Goal: Task Accomplishment & Management: Manage account settings

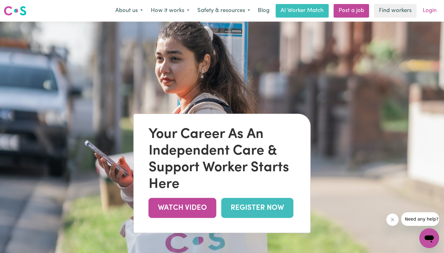
click at [425, 14] on link "Login" at bounding box center [429, 11] width 21 height 14
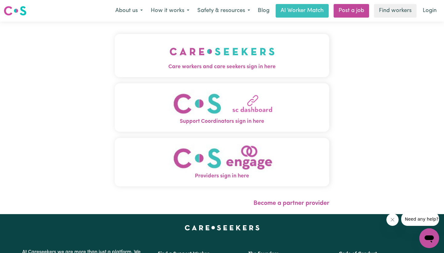
click at [266, 40] on button "Care workers and care seekers sign in here" at bounding box center [222, 55] width 215 height 43
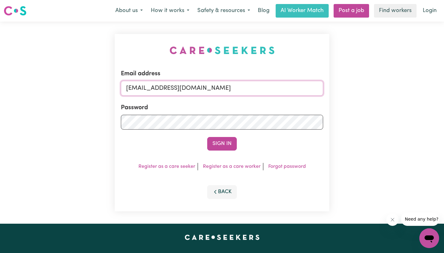
type input "[EMAIL_ADDRESS][DOMAIN_NAME]"
click at [222, 144] on button "Sign In" at bounding box center [222, 144] width 30 height 14
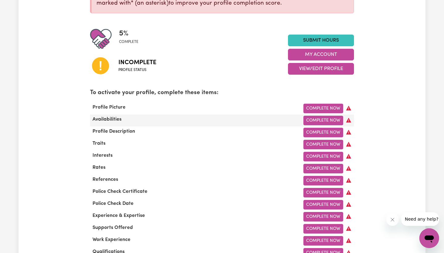
scroll to position [123, 0]
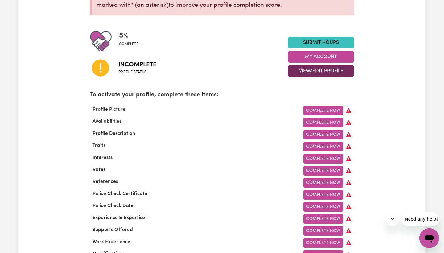
click at [304, 71] on button "View/Edit Profile" at bounding box center [321, 71] width 66 height 12
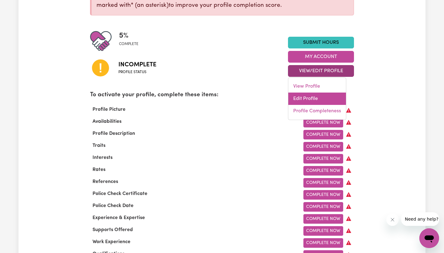
click at [300, 95] on link "Edit Profile" at bounding box center [317, 98] width 58 height 12
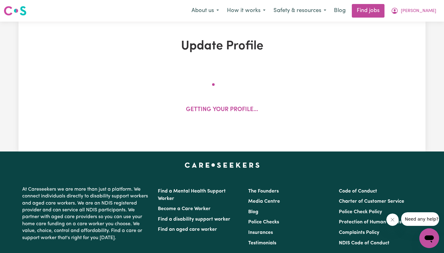
select select "[DEMOGRAPHIC_DATA]"
select select "[DEMOGRAPHIC_DATA] Citizen"
select select "Studying a healthcare related degree or qualification"
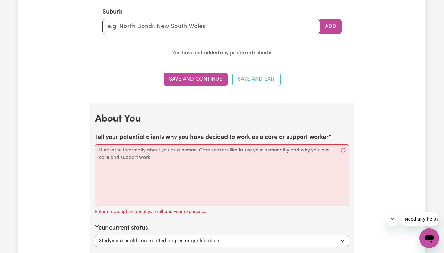
scroll to position [754, 0]
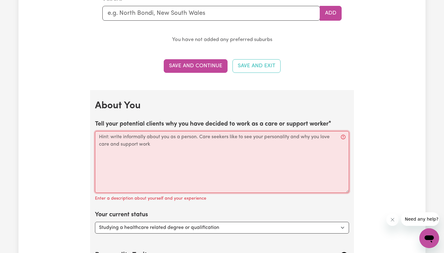
click at [210, 142] on textarea "Tell your potential clients why you have decided to work as a care or support w…" at bounding box center [222, 162] width 254 height 62
paste textarea "[PERSON_NAME] Registered Nurse | Senior Health Care Manager With nearly a decad…"
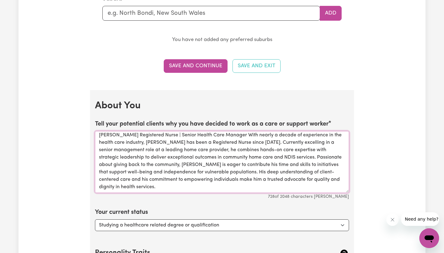
scroll to position [2, 0]
click at [265, 153] on textarea "[PERSON_NAME] Registered Nurse | Senior Health Care Manager With nearly a decad…" at bounding box center [222, 162] width 254 height 62
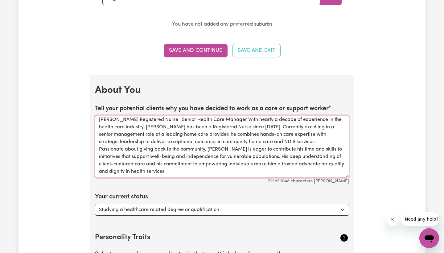
scroll to position [771, 0]
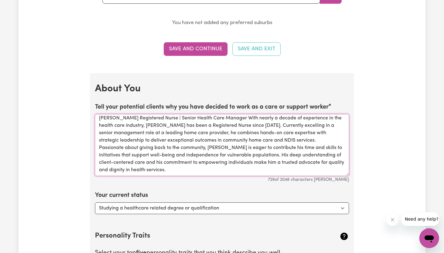
click at [228, 114] on textarea "[PERSON_NAME] Registered Nurse | Senior Health Care Manager With nearly a decad…" at bounding box center [222, 145] width 254 height 62
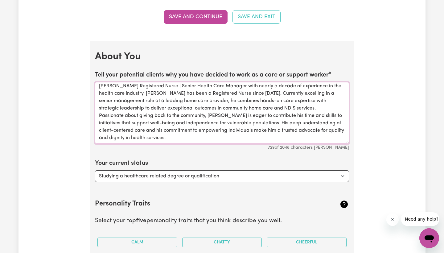
scroll to position [805, 0]
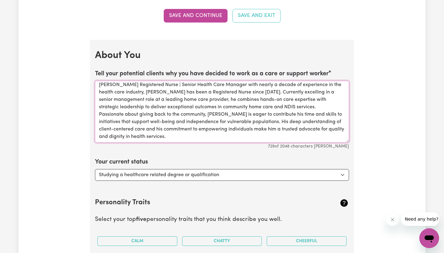
type textarea "[PERSON_NAME] Registered Nurse | Senior Health Care Manager with nearly a decad…"
select select "Looking for extra work to fill my week and/or weekends"
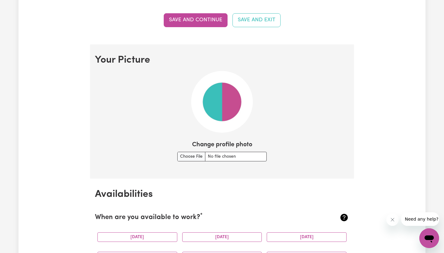
scroll to position [387, 0]
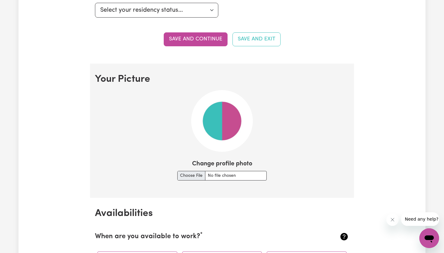
click at [220, 177] on input "Change profile photo" at bounding box center [221, 176] width 89 height 10
type input "C:\fakepath\0O9A5093-Edit (1)-2.jpg"
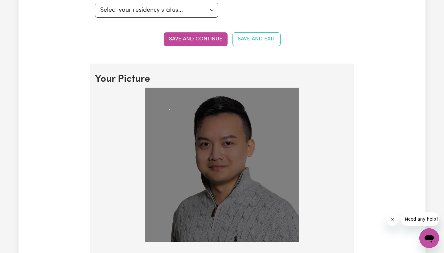
click at [174, 110] on img at bounding box center [222, 165] width 154 height 154
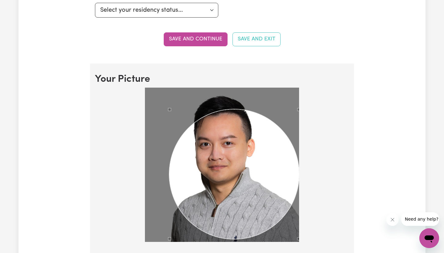
click at [352, 253] on section "Your Picture Change profile photo Upload" at bounding box center [222, 185] width 264 height 243
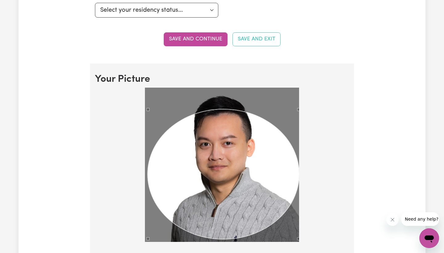
click at [140, 78] on section "Your Picture Change profile photo Upload" at bounding box center [222, 185] width 264 height 243
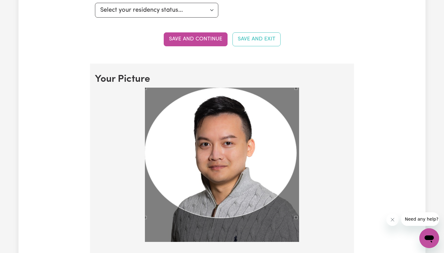
click at [178, 105] on div "Use the arrow keys to move the crop selection area" at bounding box center [220, 153] width 151 height 130
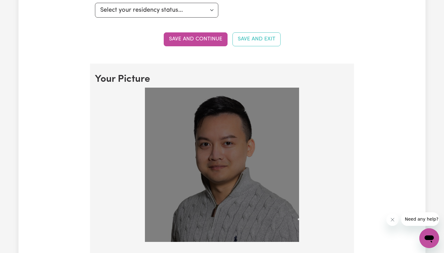
click at [312, 227] on div at bounding box center [222, 166] width 254 height 157
click at [168, 107] on div at bounding box center [222, 165] width 154 height 154
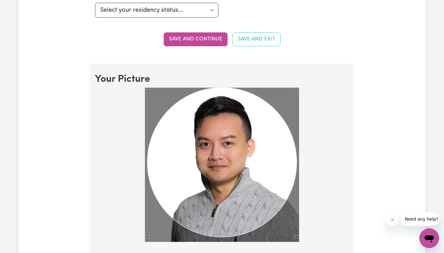
click at [108, 65] on section "Your Picture Change profile photo Upload" at bounding box center [222, 185] width 264 height 243
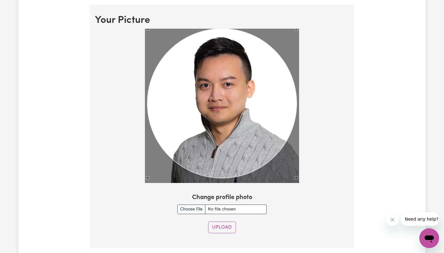
scroll to position [454, 0]
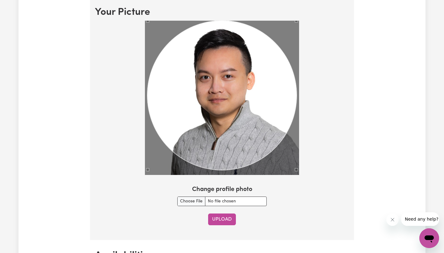
click at [224, 217] on button "Upload" at bounding box center [222, 219] width 28 height 12
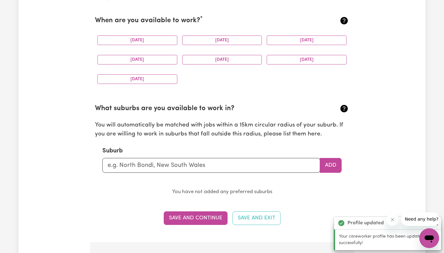
scroll to position [601, 0]
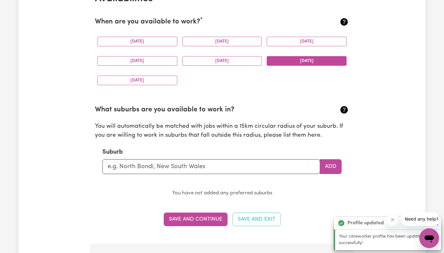
click at [273, 59] on button "[DATE]" at bounding box center [307, 61] width 80 height 10
click at [152, 76] on button "[DATE]" at bounding box center [137, 81] width 80 height 10
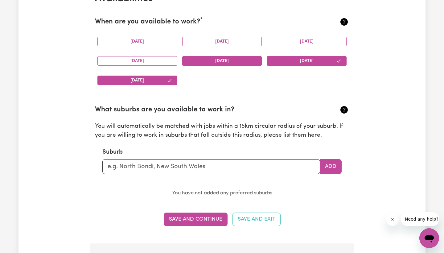
click at [205, 59] on button "[DATE]" at bounding box center [222, 61] width 80 height 10
click at [158, 45] on div "[DATE]" at bounding box center [137, 41] width 85 height 19
click at [153, 39] on button "[DATE]" at bounding box center [137, 42] width 80 height 10
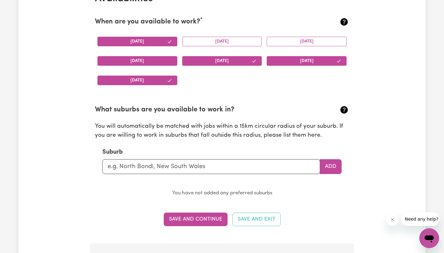
click at [153, 60] on button "[DATE]" at bounding box center [137, 61] width 80 height 10
click at [206, 39] on button "[DATE]" at bounding box center [222, 42] width 80 height 10
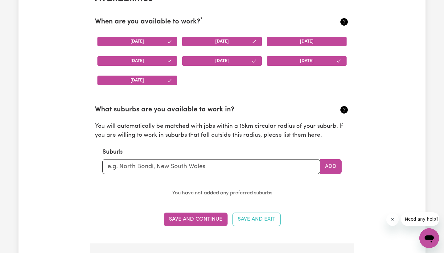
click at [308, 44] on button "[DATE]" at bounding box center [307, 42] width 80 height 10
click at [191, 159] on input "text" at bounding box center [211, 166] width 218 height 15
type input "cranbo"
type input "cranboURNE, [GEOGRAPHIC_DATA], 3977"
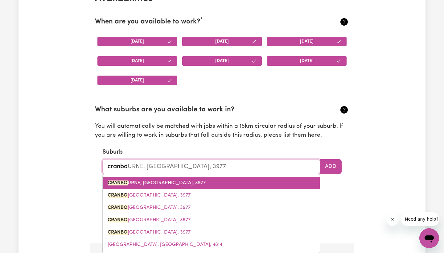
type input "crab"
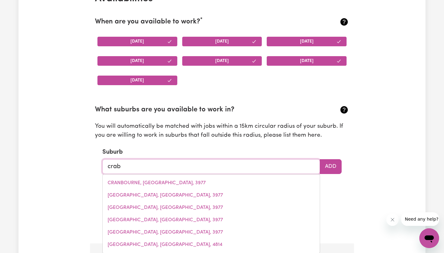
click at [192, 181] on link "CRANBOURNE, [GEOGRAPHIC_DATA], 3977" at bounding box center [211, 183] width 217 height 12
type input "CRANBOURNE, [GEOGRAPHIC_DATA], 3977"
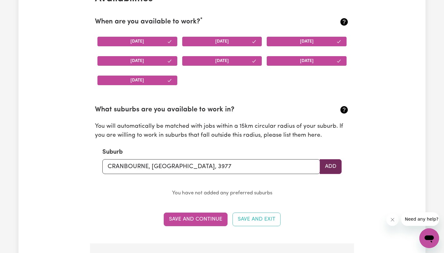
click at [337, 166] on button "Add" at bounding box center [331, 166] width 22 height 15
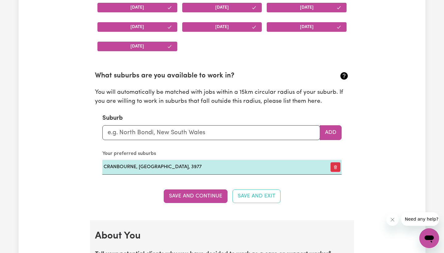
scroll to position [637, 0]
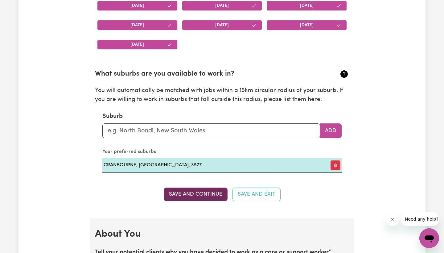
click at [217, 193] on button "Save and Continue" at bounding box center [196, 194] width 64 height 14
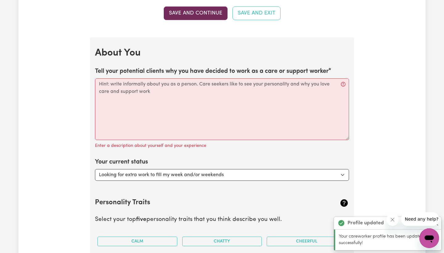
scroll to position [853, 0]
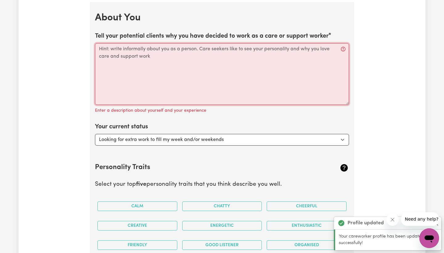
click at [182, 85] on textarea "Tell your potential clients why you have decided to work as a care or support w…" at bounding box center [222, 74] width 254 height 62
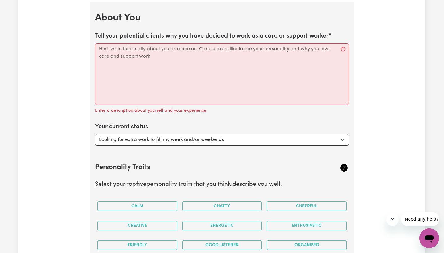
click at [99, 31] on label "Tell your potential clients why you have decided to work as a care or support w…" at bounding box center [212, 35] width 234 height 9
click at [99, 43] on textarea "Tell your potential clients why you have decided to work as a care or support w…" at bounding box center [222, 74] width 254 height 62
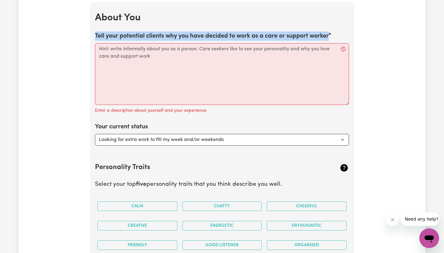
drag, startPoint x: 94, startPoint y: 30, endPoint x: 336, endPoint y: 35, distance: 241.8
copy label "Tell your potential clients why you have decided to work as a care or support w…"
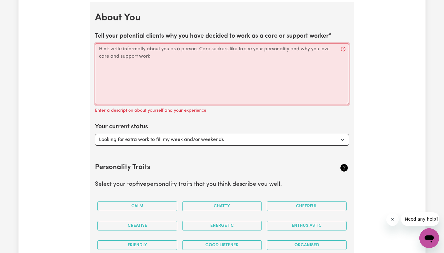
click at [179, 82] on textarea "Tell your potential clients why you have decided to work as a care or support w…" at bounding box center [222, 74] width 254 height 62
paste textarea "Lo i Dolorsitam Conse adip elitse d eiusmo te incididunt ut laboreetdo, M’al en…"
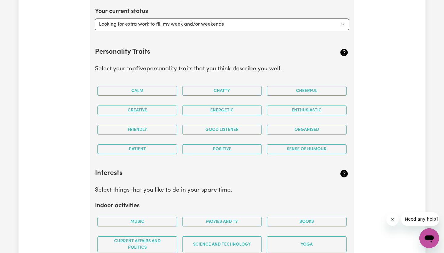
scroll to position [968, 0]
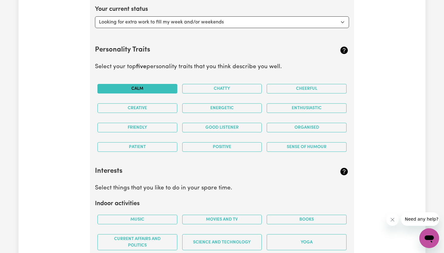
type textarea "Lo i Dolorsitam Conse adip elitse d eiusmo te incididunt ut laboreetdo, M’al en…"
click at [152, 85] on button "Calm" at bounding box center [137, 89] width 80 height 10
click at [150, 103] on button "Creative" at bounding box center [137, 108] width 80 height 10
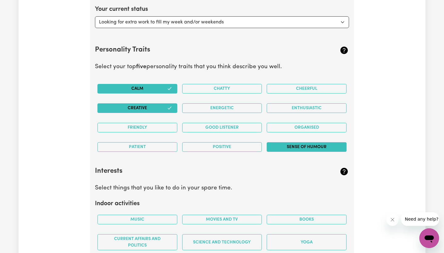
click at [280, 144] on button "Sense of Humour" at bounding box center [307, 147] width 80 height 10
click at [195, 125] on button "Good Listener" at bounding box center [222, 128] width 80 height 10
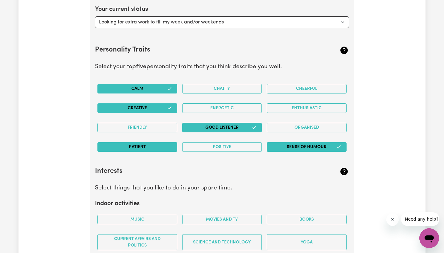
click at [155, 146] on button "Patient" at bounding box center [137, 147] width 80 height 10
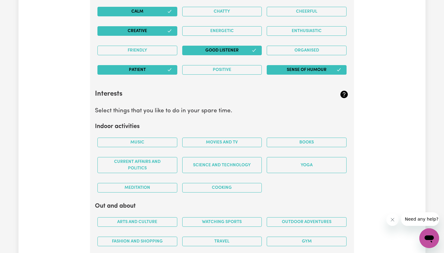
scroll to position [1061, 0]
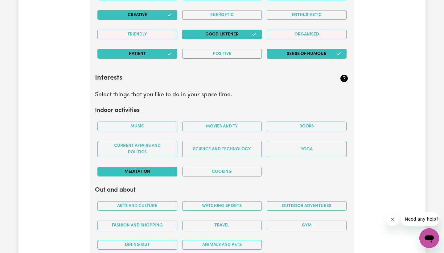
click at [158, 168] on button "Meditation" at bounding box center [137, 172] width 80 height 10
click at [148, 121] on button "Music" at bounding box center [137, 126] width 80 height 10
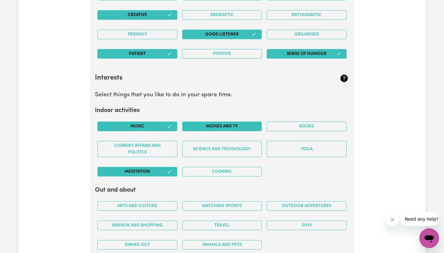
click at [201, 125] on button "Movies and TV" at bounding box center [222, 126] width 80 height 10
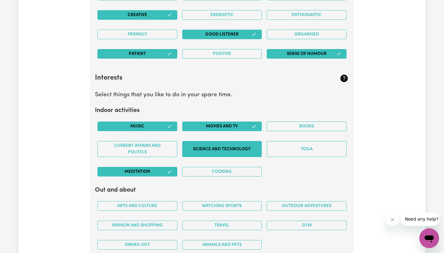
click at [236, 144] on button "Science and Technology" at bounding box center [222, 149] width 80 height 16
click at [220, 168] on button "Cooking" at bounding box center [222, 172] width 80 height 10
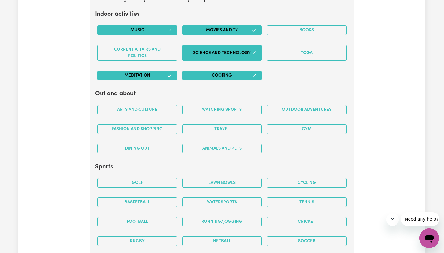
scroll to position [1158, 0]
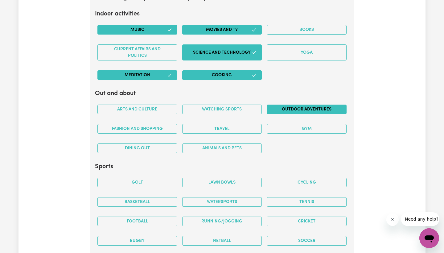
click at [296, 105] on button "Outdoor adventures" at bounding box center [307, 110] width 80 height 10
click at [206, 127] on button "Travel" at bounding box center [222, 129] width 80 height 10
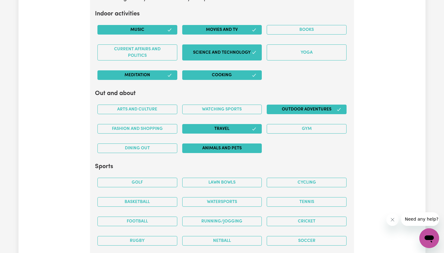
click at [196, 149] on button "Animals and pets" at bounding box center [222, 148] width 80 height 10
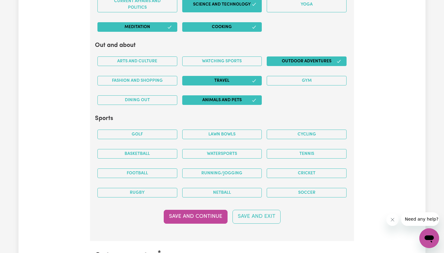
scroll to position [1215, 0]
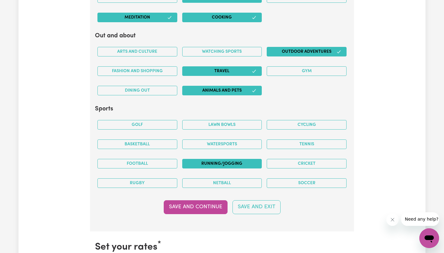
click at [214, 161] on button "Running/Jogging" at bounding box center [222, 164] width 80 height 10
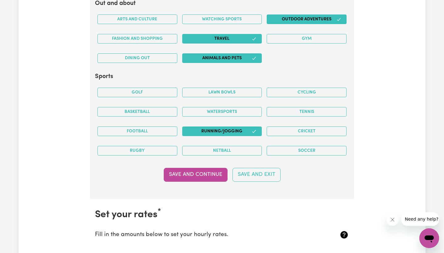
scroll to position [1263, 0]
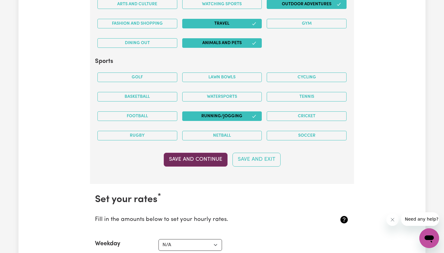
click at [199, 156] on button "Save and Continue" at bounding box center [196, 160] width 64 height 14
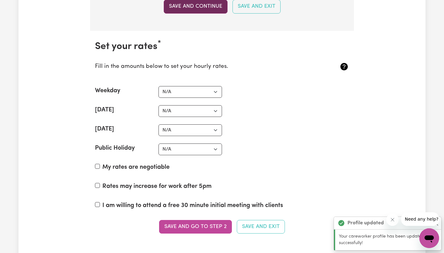
scroll to position [1444, 0]
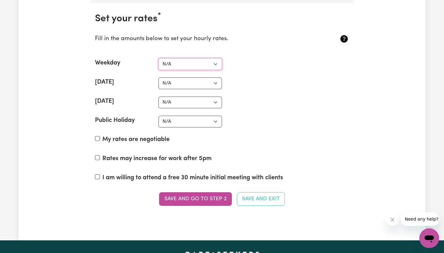
select select "162"
click at [120, 135] on label "My rates are negotiable" at bounding box center [135, 139] width 67 height 9
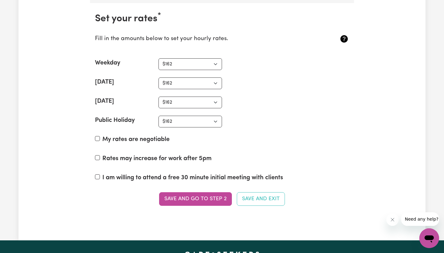
click at [100, 136] on input "My rates are negotiable" at bounding box center [97, 138] width 5 height 5
checkbox input "true"
click at [98, 155] on input "Rates may increase for work after 5pm" at bounding box center [97, 157] width 5 height 5
checkbox input "true"
click at [187, 193] on button "Save and go to Step 2" at bounding box center [195, 199] width 73 height 14
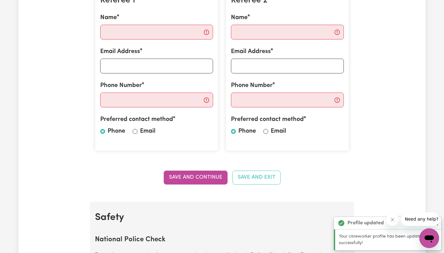
scroll to position [195, 0]
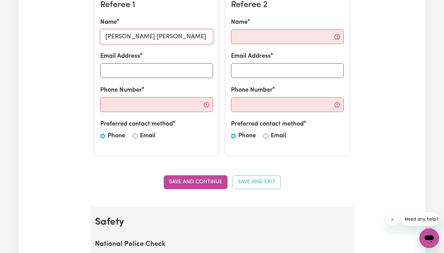
type input "[PERSON_NAME] [PERSON_NAME]"
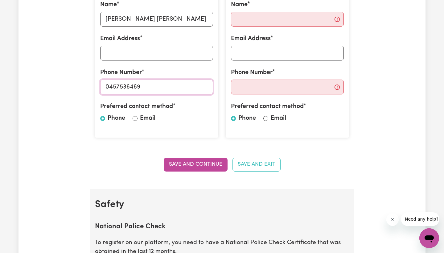
scroll to position [179, 0]
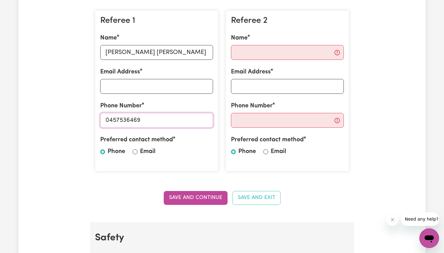
type input "0457536469"
click at [260, 59] on div "Referee 2 Name Email Address Phone Number Preferred contact method Phone Email" at bounding box center [287, 90] width 123 height 161
type input "[PERSON_NAME]"
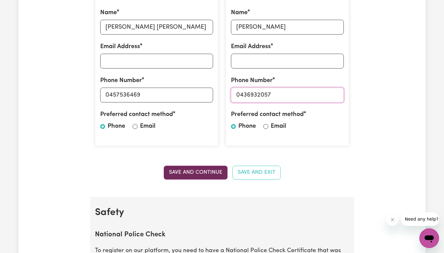
scroll to position [216, 0]
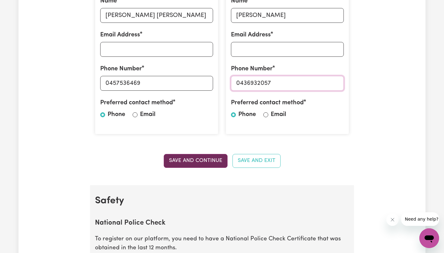
type input "0436932057"
click at [204, 160] on button "Save and Continue" at bounding box center [196, 161] width 64 height 14
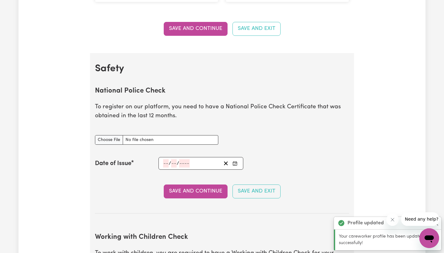
scroll to position [400, 0]
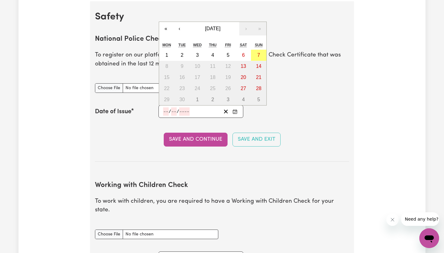
click at [165, 109] on input "number" at bounding box center [166, 111] width 6 height 8
type input "16"
type input "01"
type input "0002-01-16"
type input "1"
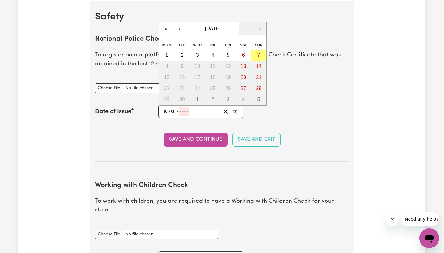
type input "2"
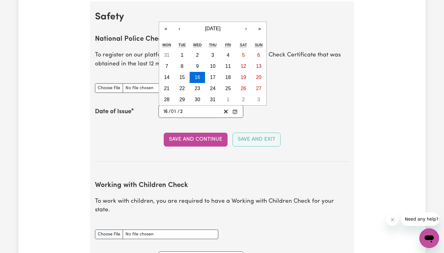
type input "0020-01-16"
type input "20"
type input "0202-01-16"
type input "202"
type input "[DATE]"
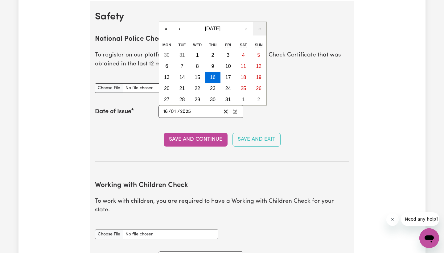
type input "2025"
click at [106, 139] on div "Save and Continue Save and Exit" at bounding box center [222, 140] width 254 height 14
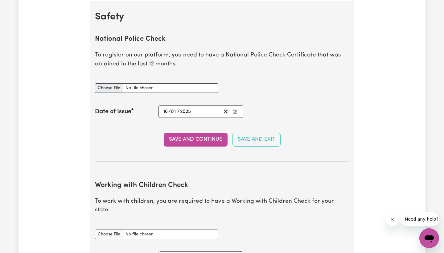
click at [112, 89] on input "National Police Check document" at bounding box center [156, 88] width 123 height 10
type input "C:\fakepath\National_Police_Check-10218200-1736988525-Criminal_History_Certific…"
click at [182, 134] on button "Save and Continue" at bounding box center [196, 140] width 64 height 14
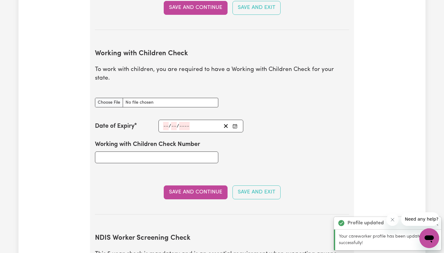
scroll to position [569, 0]
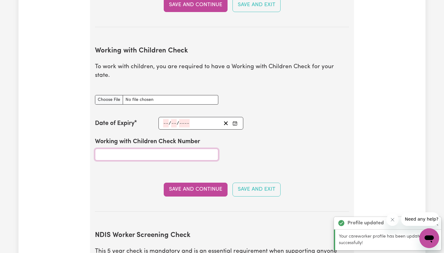
click at [149, 149] on input "Working with Children Check Number" at bounding box center [156, 155] width 123 height 12
type input "0793891A-03"
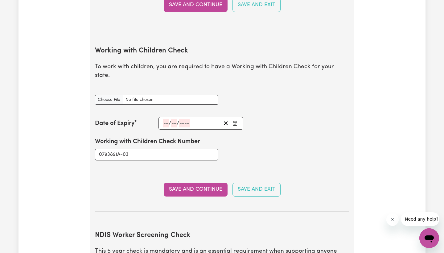
click at [167, 119] on input "number" at bounding box center [166, 123] width 6 height 8
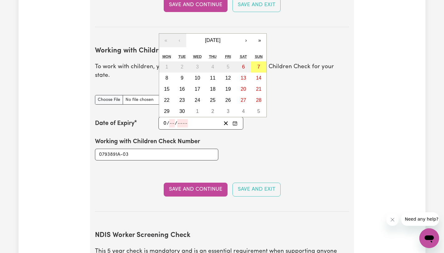
type input "05"
type input "09"
type input "202"
type input "[DATE]"
type input "5"
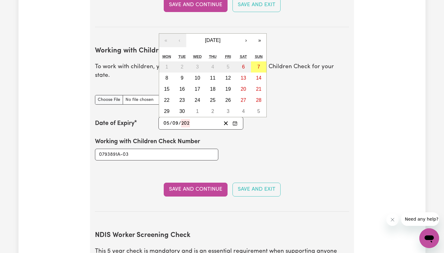
type input "9"
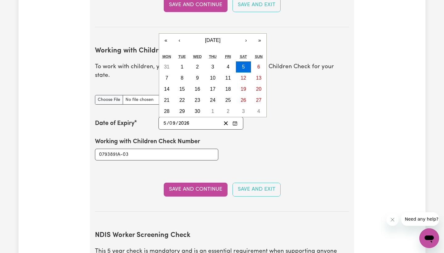
type input "2026"
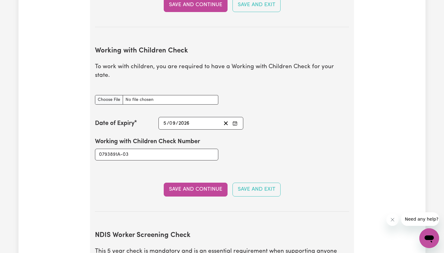
click at [259, 132] on div "Working with Children Check Number 0793891A-03" at bounding box center [221, 148] width 261 height 38
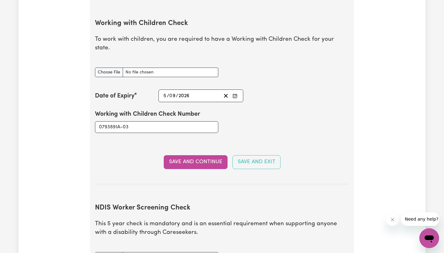
scroll to position [602, 0]
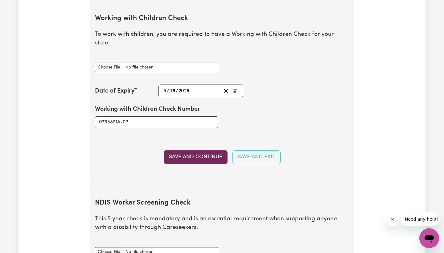
click at [218, 150] on button "Save and Continue" at bounding box center [196, 157] width 64 height 14
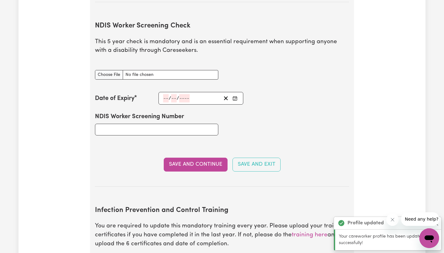
scroll to position [779, 0]
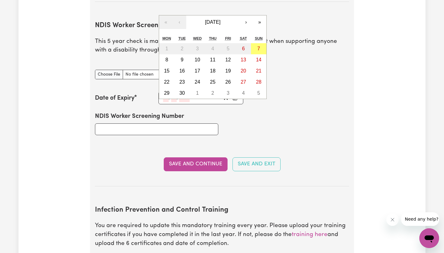
click at [166, 92] on div "/ / « ‹ [DATE] › » Mon Tue Wed Thu Fri Sat Sun 1 2 3 4 5 6 7 8 9 10 11 12 13 14…" at bounding box center [200, 98] width 85 height 13
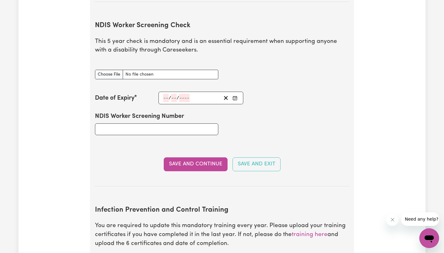
click at [140, 112] on div "NDIS Worker Screening Number" at bounding box center [156, 123] width 123 height 23
click at [136, 123] on input "NDIS Worker Screening Number" at bounding box center [156, 129] width 123 height 12
paste input "44576857"
type input "44576857"
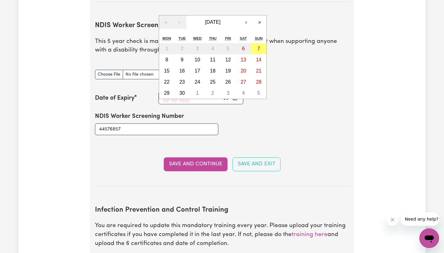
click at [163, 92] on div "/ / « ‹ [DATE] › » Mon Tue Wed Thu Fri Sat Sun 1 2 3 4 5 6 7 8 9 10 11 12 13 14…" at bounding box center [200, 98] width 85 height 13
type input "12"
type input "09"
type input "202"
type input "[DATE]"
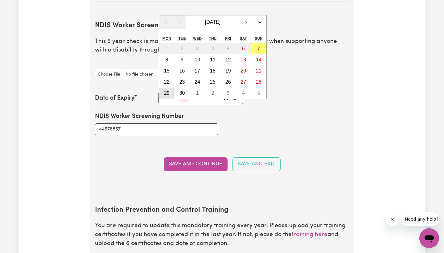
type input "9"
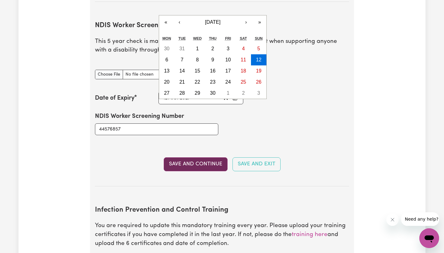
type input "2027"
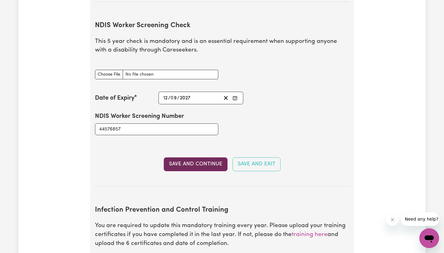
click at [186, 157] on button "Save and Continue" at bounding box center [196, 164] width 64 height 14
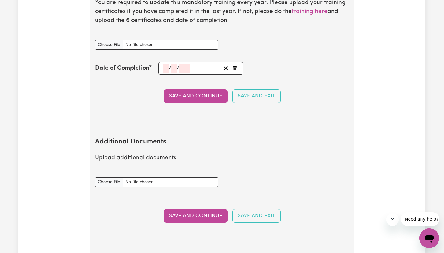
scroll to position [1003, 0]
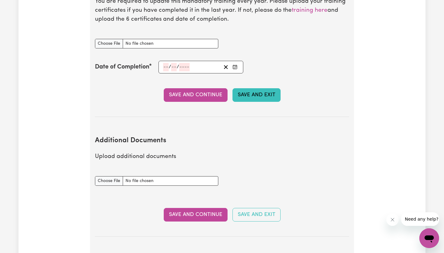
click at [241, 88] on button "Save and Exit" at bounding box center [256, 95] width 48 height 14
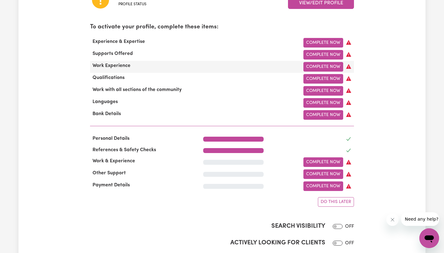
scroll to position [193, 0]
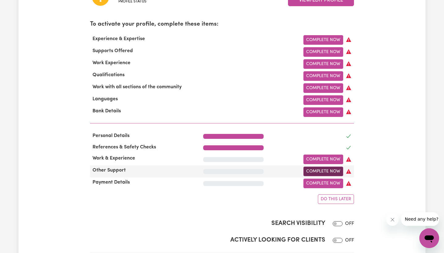
click at [323, 169] on link "Complete Now" at bounding box center [323, 171] width 40 height 10
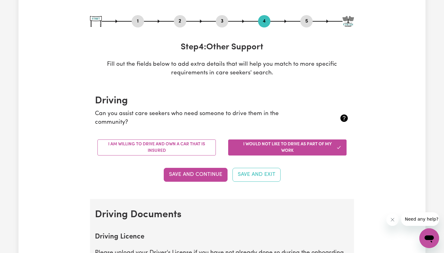
scroll to position [62, 0]
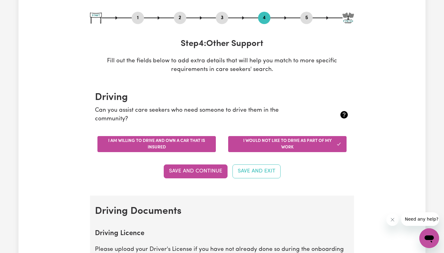
click at [198, 145] on button "I am willing to drive and own a car that is insured" at bounding box center [156, 144] width 118 height 16
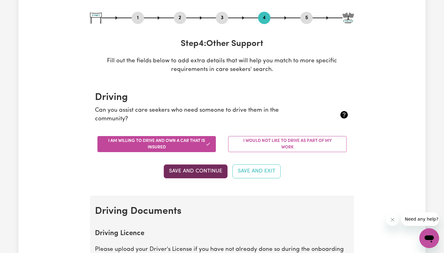
click at [198, 170] on button "Save and Continue" at bounding box center [196, 171] width 64 height 14
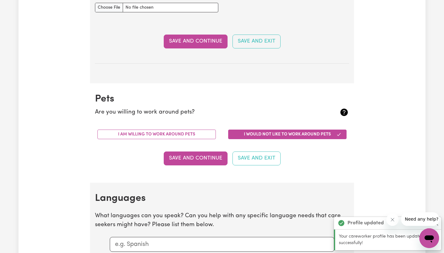
scroll to position [457, 0]
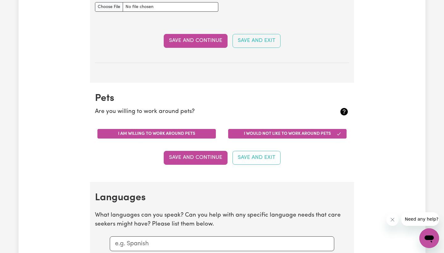
click at [185, 130] on button "I am willing to work around pets" at bounding box center [156, 134] width 118 height 10
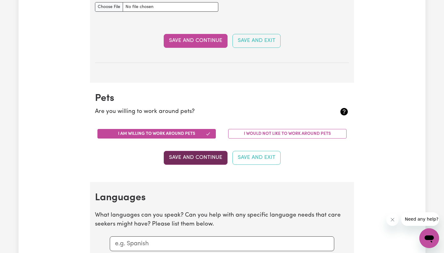
click at [197, 151] on button "Save and Continue" at bounding box center [196, 158] width 64 height 14
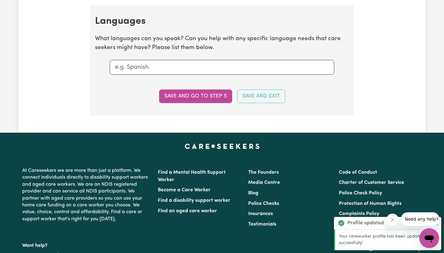
scroll to position [635, 0]
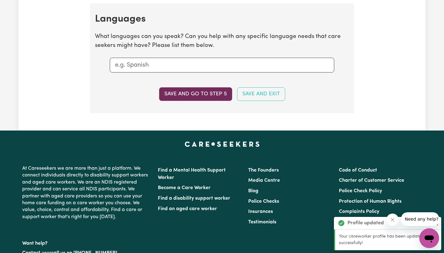
click at [215, 91] on button "Save and go to step 5" at bounding box center [195, 94] width 73 height 14
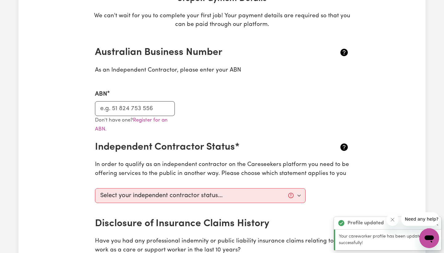
scroll to position [107, 0]
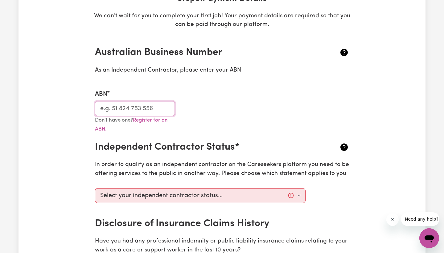
click at [134, 109] on input "ABN" at bounding box center [135, 108] width 80 height 15
paste input "38654503998"
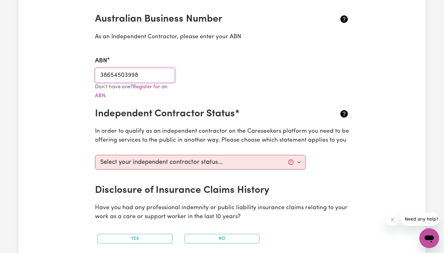
scroll to position [156, 0]
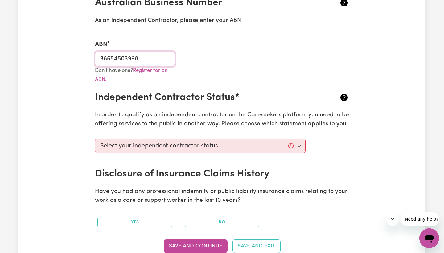
type input "38654503998"
select select "I am providing services privately on my own"
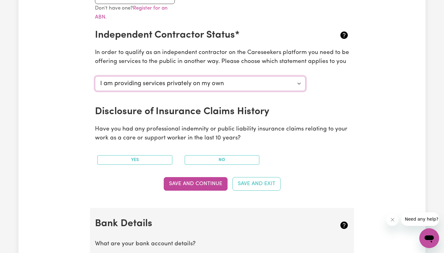
scroll to position [219, 0]
click at [208, 155] on button "No" at bounding box center [222, 160] width 75 height 10
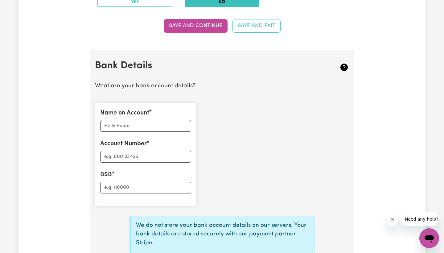
scroll to position [380, 0]
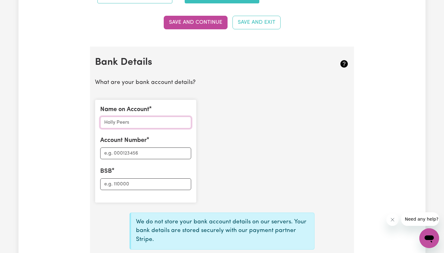
click at [142, 119] on input "Name on Account" at bounding box center [145, 123] width 91 height 12
type input "[PERSON_NAME]"
drag, startPoint x: 135, startPoint y: 129, endPoint x: 132, endPoint y: 144, distance: 15.4
click at [132, 147] on input "Account Number" at bounding box center [145, 153] width 91 height 12
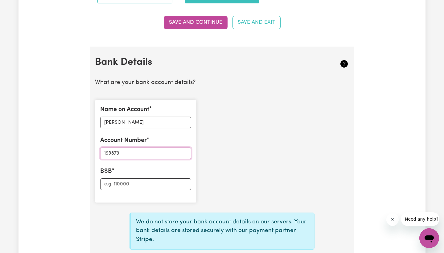
type input "193879"
click at [117, 180] on input "BSB" at bounding box center [145, 184] width 91 height 12
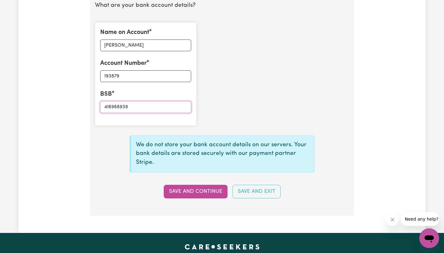
scroll to position [463, 0]
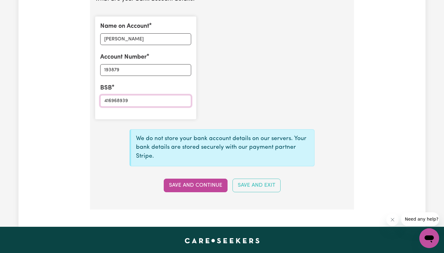
type input "416968939"
click at [143, 40] on input "[PERSON_NAME]" at bounding box center [145, 39] width 91 height 12
type input "[PERSON_NAME]"
click at [220, 52] on div "Name on Account [PERSON_NAME] Account Number 193879 BSB 416968939" at bounding box center [221, 67] width 261 height 113
click at [198, 180] on button "Save and Continue" at bounding box center [196, 186] width 64 height 14
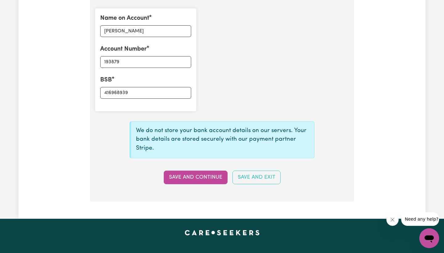
scroll to position [477, 0]
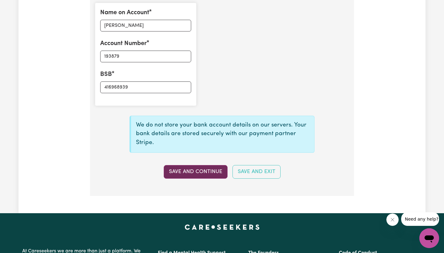
click at [199, 167] on button "Save and Continue" at bounding box center [196, 172] width 64 height 14
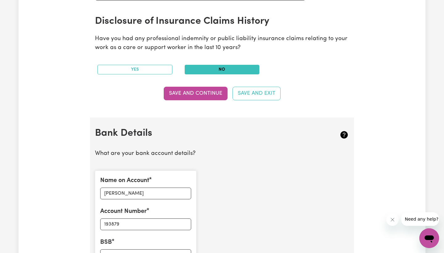
scroll to position [309, 0]
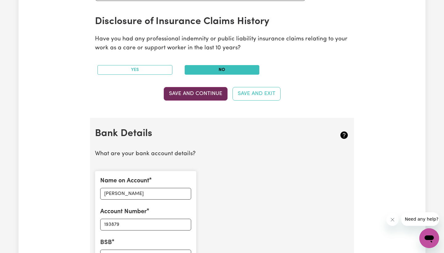
click at [201, 93] on button "Save and Continue" at bounding box center [196, 94] width 64 height 14
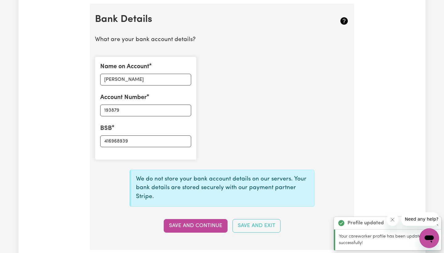
scroll to position [424, 0]
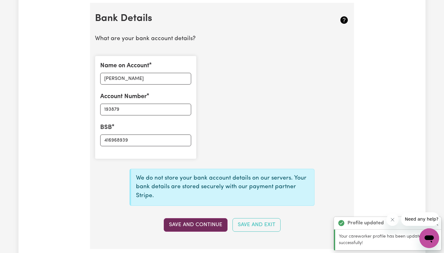
click at [188, 218] on button "Save and Continue" at bounding box center [196, 225] width 64 height 14
click at [189, 222] on button "Save and Continue" at bounding box center [196, 225] width 64 height 14
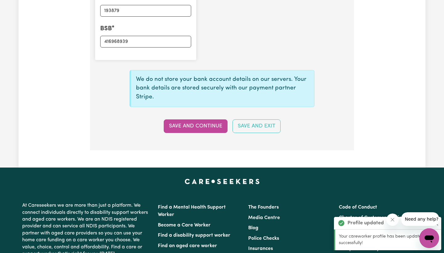
scroll to position [523, 0]
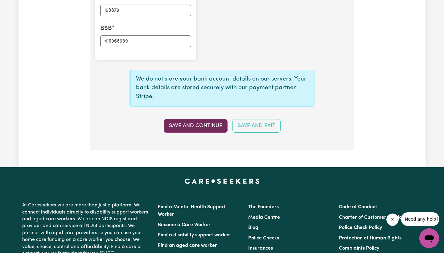
click at [203, 128] on button "Save and Continue" at bounding box center [196, 126] width 64 height 14
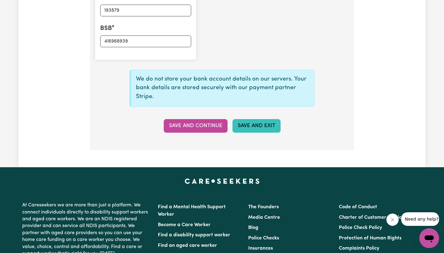
click at [247, 119] on button "Save and Exit" at bounding box center [256, 126] width 48 height 14
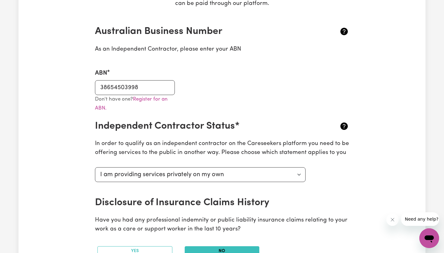
scroll to position [126, 0]
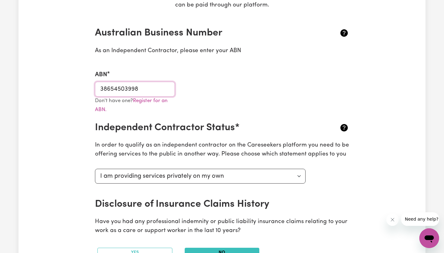
click at [101, 87] on input "38654503998" at bounding box center [135, 89] width 80 height 15
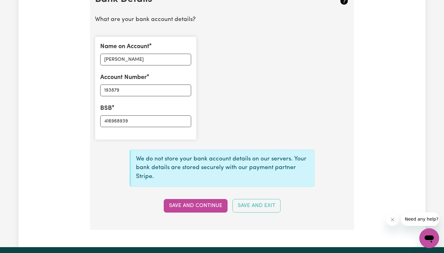
scroll to position [461, 0]
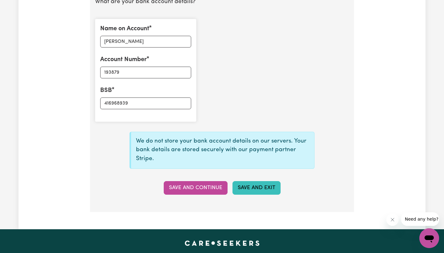
click at [245, 181] on button "Save and Exit" at bounding box center [256, 188] width 48 height 14
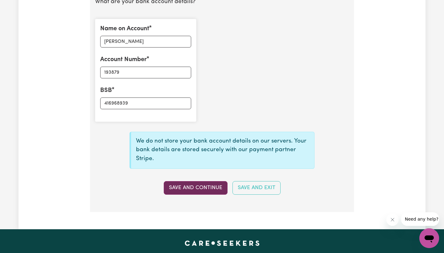
click at [194, 181] on button "Save and Continue" at bounding box center [196, 188] width 64 height 14
click at [192, 181] on button "Save and Continue" at bounding box center [196, 188] width 64 height 14
click at [192, 181] on div "Save and Continue Save and Exit" at bounding box center [221, 188] width 261 height 14
click at [192, 181] on button "Save and Continue" at bounding box center [196, 188] width 64 height 14
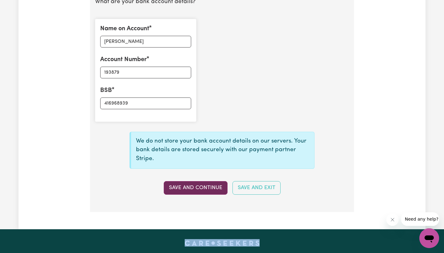
click at [192, 181] on div "Save and Continue Save and Exit" at bounding box center [221, 188] width 261 height 14
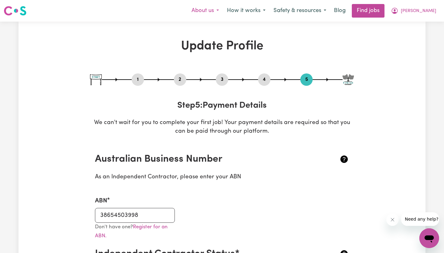
scroll to position [0, 0]
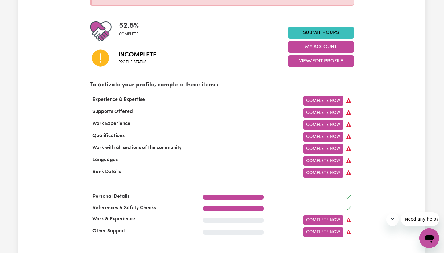
scroll to position [133, 0]
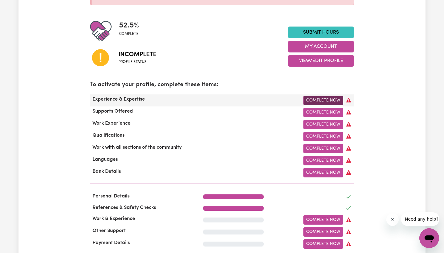
click at [323, 98] on link "Complete Now" at bounding box center [323, 101] width 40 height 10
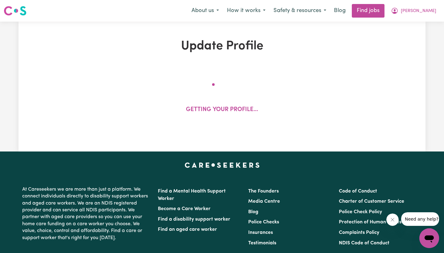
select select "Certificate III (Individual Support)"
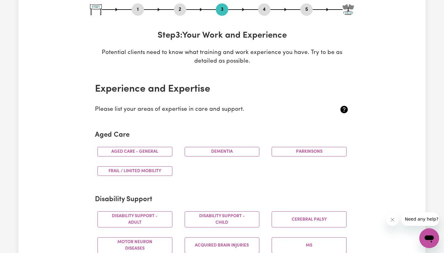
scroll to position [76, 0]
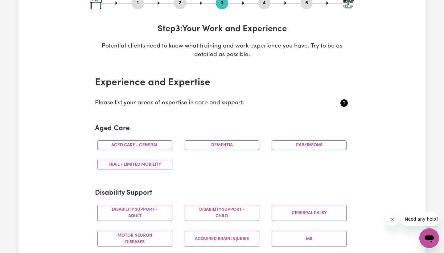
click at [157, 150] on div "Aged care - General" at bounding box center [134, 144] width 87 height 19
click at [153, 145] on button "Aged care - General" at bounding box center [134, 145] width 75 height 10
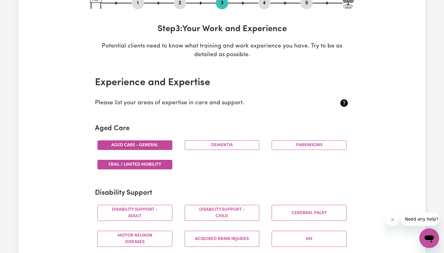
click at [151, 162] on button "Frail / limited mobility" at bounding box center [134, 165] width 75 height 10
click at [207, 142] on button "Dementia" at bounding box center [222, 145] width 75 height 10
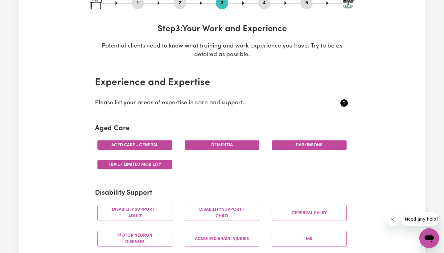
click at [327, 141] on button "Parkinsons" at bounding box center [309, 145] width 75 height 10
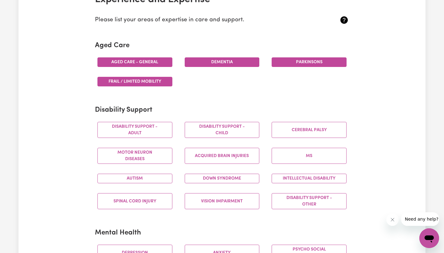
scroll to position [168, 0]
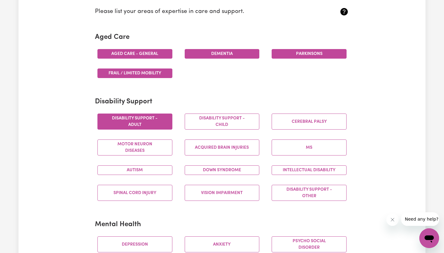
click at [133, 125] on button "Disability support - Adult" at bounding box center [134, 121] width 75 height 16
click at [134, 151] on button "Motor Neuron Diseases" at bounding box center [134, 147] width 75 height 16
click at [138, 174] on div "Autism" at bounding box center [134, 169] width 87 height 19
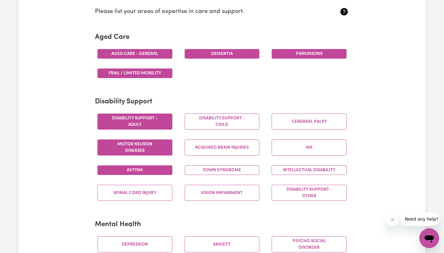
click at [137, 169] on button "Autism" at bounding box center [134, 170] width 75 height 10
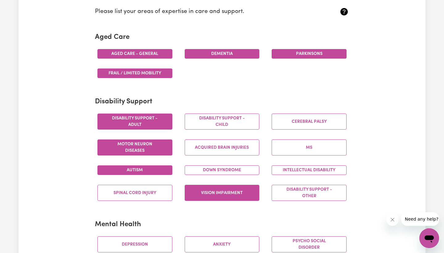
click at [213, 189] on button "Vision impairment" at bounding box center [222, 193] width 75 height 16
click at [215, 170] on button "Down syndrome" at bounding box center [222, 170] width 75 height 10
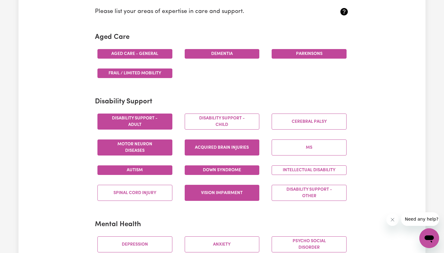
click at [215, 145] on button "Acquired Brain Injuries" at bounding box center [222, 147] width 75 height 16
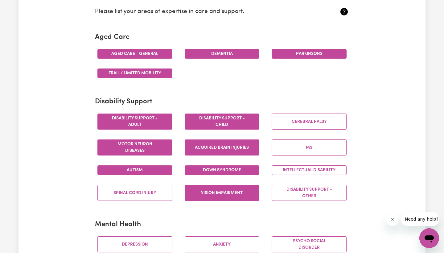
click at [212, 117] on button "Disability support - Child" at bounding box center [222, 121] width 75 height 16
click at [235, 122] on button "Disability support - Child" at bounding box center [222, 121] width 75 height 16
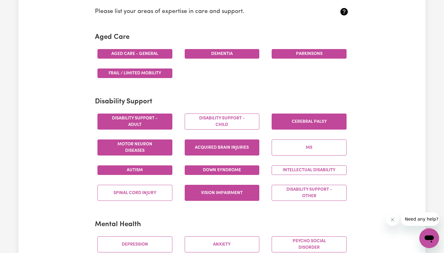
click at [288, 123] on button "Cerebral Palsy" at bounding box center [309, 121] width 75 height 16
click at [294, 147] on button "MS" at bounding box center [309, 147] width 75 height 16
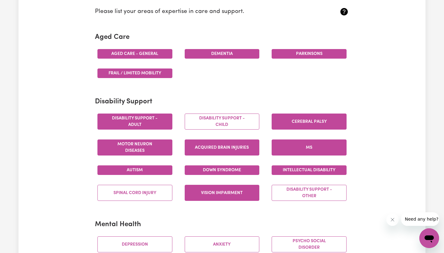
click at [296, 168] on button "Intellectual Disability" at bounding box center [309, 170] width 75 height 10
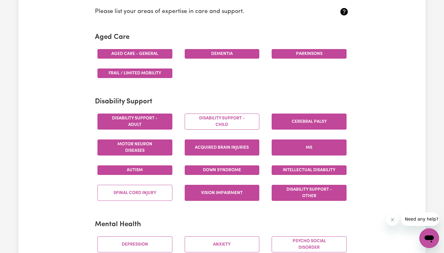
click at [292, 189] on button "Disability support - Other" at bounding box center [309, 193] width 75 height 16
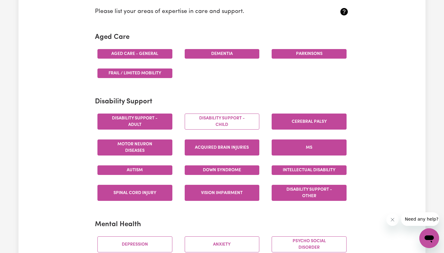
click at [152, 190] on button "Spinal cord injury" at bounding box center [134, 193] width 75 height 16
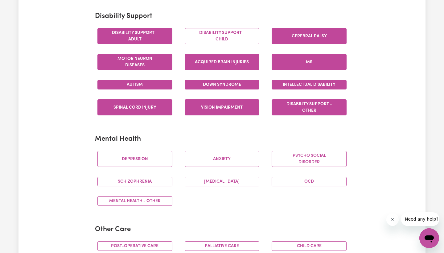
scroll to position [254, 0]
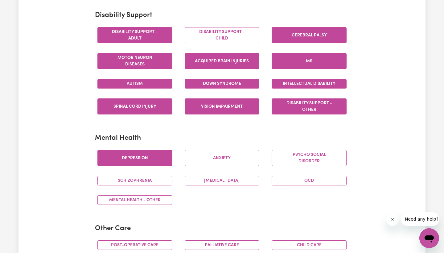
click at [142, 150] on button "Depression" at bounding box center [134, 158] width 75 height 16
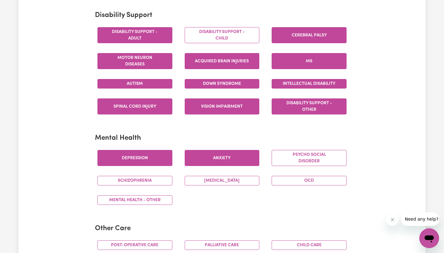
click at [227, 155] on button "Anxiety" at bounding box center [222, 158] width 75 height 16
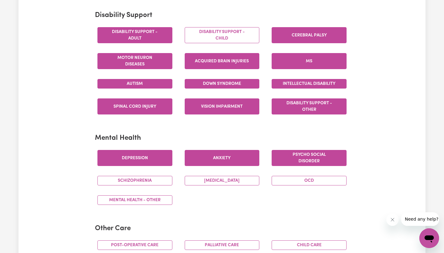
click at [307, 154] on button "Psycho social disorder" at bounding box center [309, 158] width 75 height 16
click at [302, 176] on button "OCD" at bounding box center [309, 181] width 75 height 10
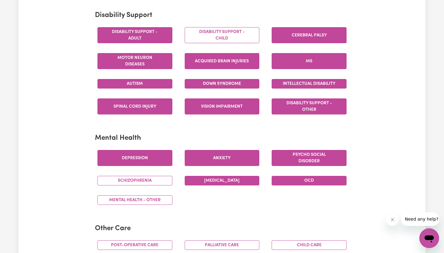
click at [228, 182] on button "[MEDICAL_DATA]" at bounding box center [222, 181] width 75 height 10
click at [139, 178] on button "Schizophrenia" at bounding box center [134, 181] width 75 height 10
click at [142, 204] on div "Mental Health - Other" at bounding box center [134, 199] width 87 height 19
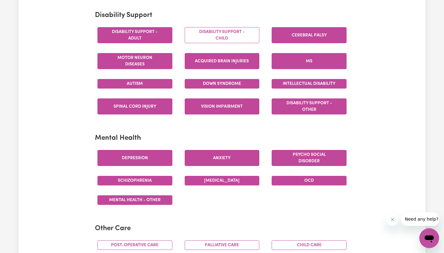
click at [139, 199] on button "Mental Health - Other" at bounding box center [134, 200] width 75 height 10
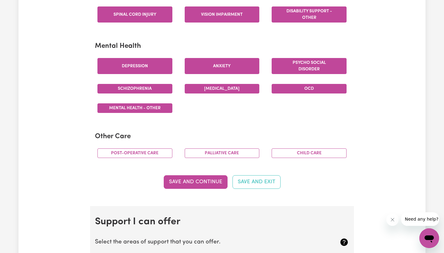
scroll to position [349, 0]
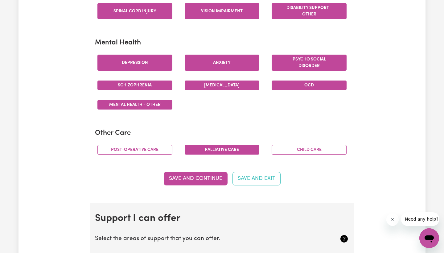
click at [209, 145] on button "Palliative care" at bounding box center [222, 150] width 75 height 10
click at [206, 176] on button "Save and Continue" at bounding box center [196, 179] width 64 height 14
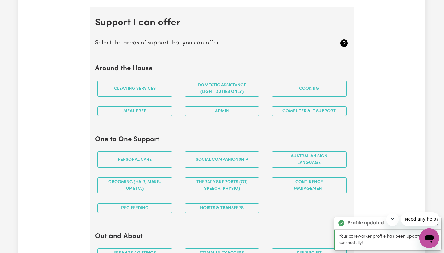
scroll to position [550, 0]
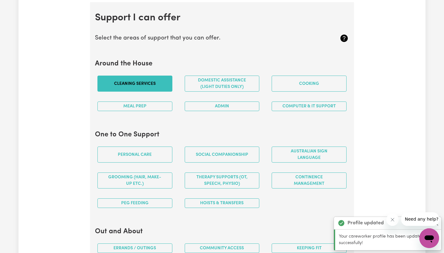
click at [148, 80] on button "Cleaning services" at bounding box center [134, 84] width 75 height 16
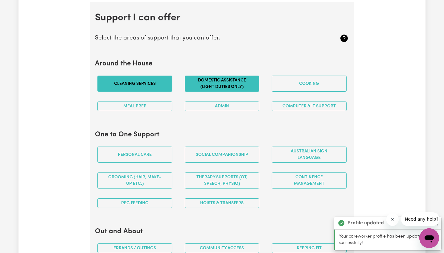
click at [209, 80] on button "Domestic assistance (light duties only)" at bounding box center [222, 84] width 75 height 16
click at [154, 80] on button "Cleaning services" at bounding box center [134, 84] width 75 height 16
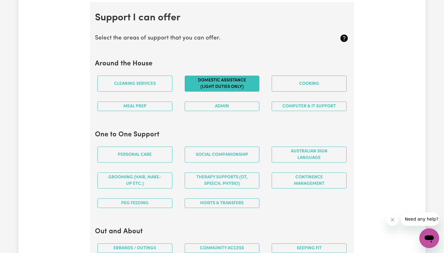
click at [179, 77] on div "Domestic assistance (light duties only)" at bounding box center [222, 84] width 87 height 26
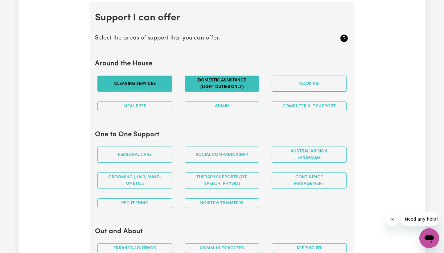
click at [152, 80] on button "Cleaning services" at bounding box center [134, 84] width 75 height 16
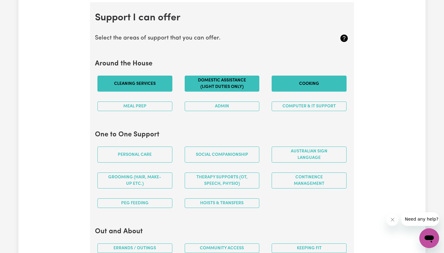
click at [309, 78] on button "Cooking" at bounding box center [309, 84] width 75 height 16
click at [303, 102] on button "Computer & IT Support" at bounding box center [309, 106] width 75 height 10
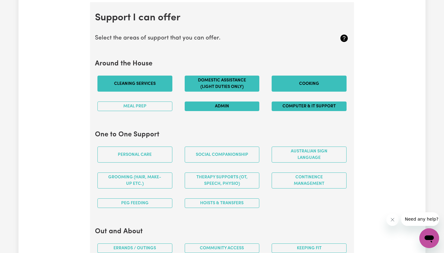
click at [240, 104] on button "Admin" at bounding box center [222, 106] width 75 height 10
click at [150, 102] on button "Meal prep" at bounding box center [134, 106] width 75 height 10
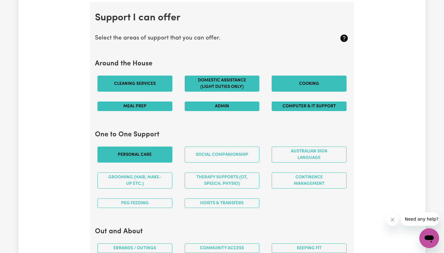
click at [148, 151] on button "Personal care" at bounding box center [134, 154] width 75 height 16
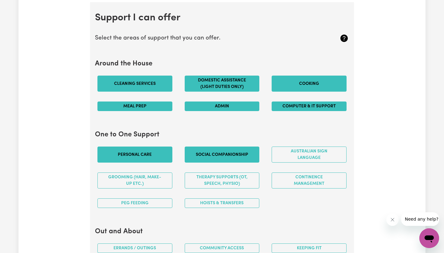
click at [227, 151] on button "Social companionship" at bounding box center [222, 154] width 75 height 16
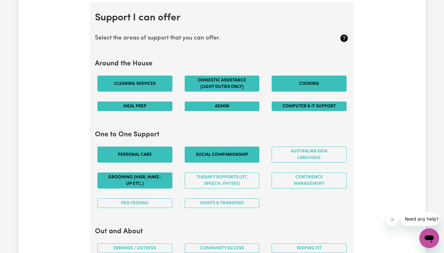
click at [154, 181] on button "Grooming (hair, make-up etc.)" at bounding box center [134, 180] width 75 height 16
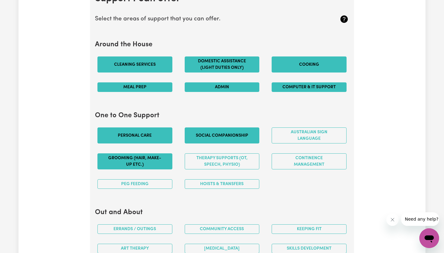
scroll to position [578, 0]
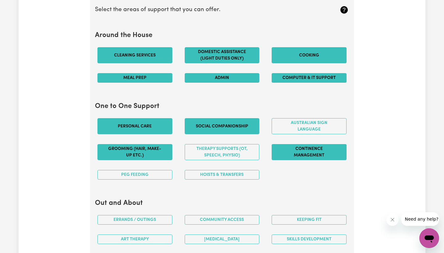
click at [311, 151] on button "Continence management" at bounding box center [309, 152] width 75 height 16
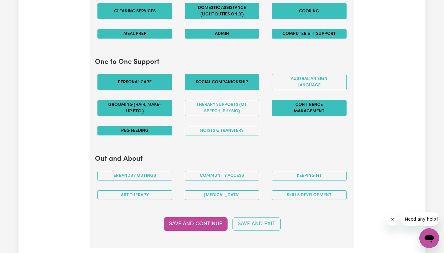
scroll to position [630, 0]
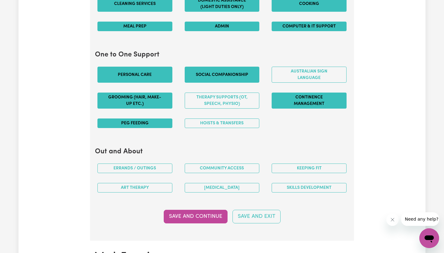
click at [149, 121] on button "PEG feeding" at bounding box center [134, 123] width 75 height 10
click at [216, 114] on div "Hoists & transfers" at bounding box center [222, 122] width 87 height 19
click at [215, 120] on button "Hoists & transfers" at bounding box center [222, 123] width 75 height 10
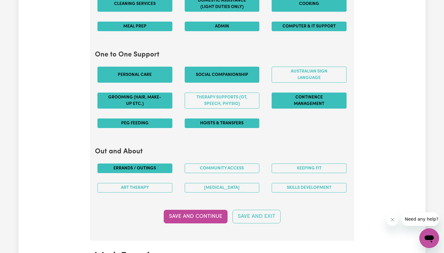
click at [154, 165] on button "Errands / Outings" at bounding box center [134, 168] width 75 height 10
click at [239, 163] on button "Community access" at bounding box center [222, 168] width 75 height 10
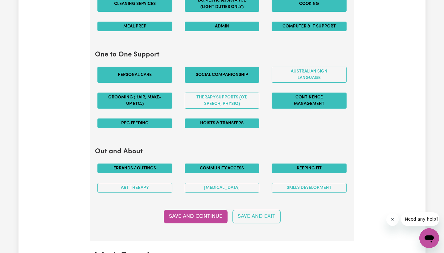
click at [288, 163] on button "Keeping fit" at bounding box center [309, 168] width 75 height 10
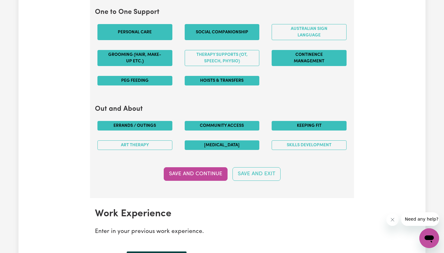
scroll to position [692, 0]
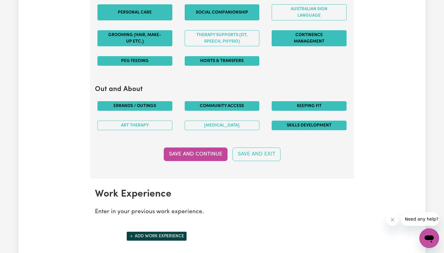
click at [292, 121] on button "Skills Development" at bounding box center [309, 126] width 75 height 10
click at [190, 152] on button "Save and Continue" at bounding box center [196, 154] width 64 height 14
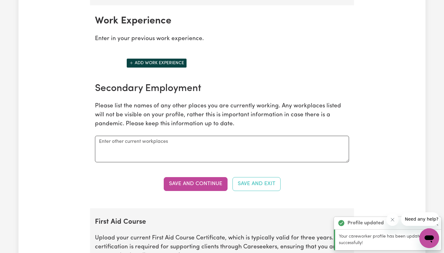
scroll to position [867, 0]
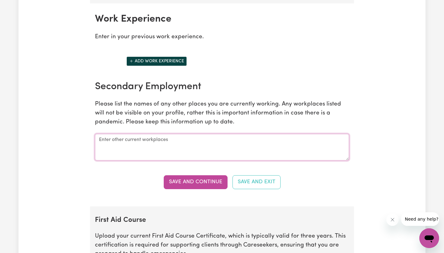
click at [137, 141] on textarea at bounding box center [222, 147] width 254 height 27
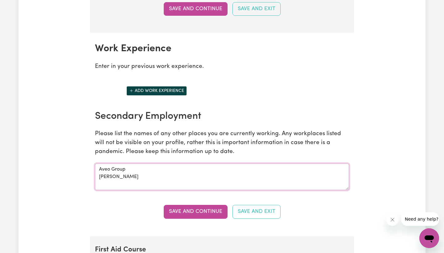
scroll to position [834, 0]
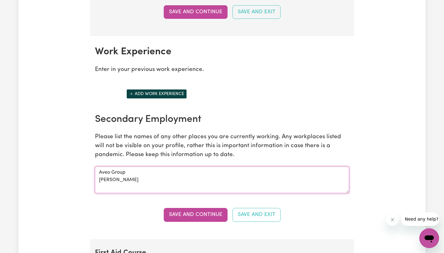
type textarea "Aveo Group [PERSON_NAME]"
click at [157, 89] on button "Add work experience" at bounding box center [156, 94] width 60 height 10
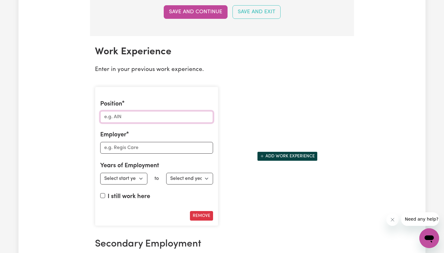
click at [136, 111] on input "Position" at bounding box center [156, 117] width 113 height 12
paste input "Clinical Case Manager (Registered Nurse)"
type input "Clinical Case Manager (Registered Nurse)"
click at [128, 142] on input "Employer" at bounding box center [156, 148] width 113 height 12
click at [112, 192] on label "I still work here" at bounding box center [129, 196] width 43 height 9
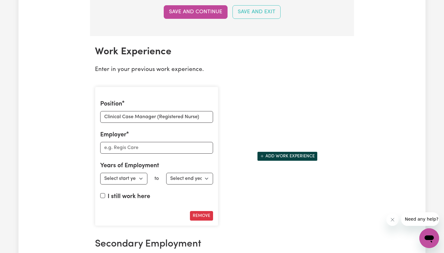
click at [105, 193] on input "I still work here" at bounding box center [102, 195] width 5 height 5
checkbox input "true"
click at [123, 145] on input "Employer" at bounding box center [156, 148] width 113 height 12
type input "HCP Provider"
select select "2023"
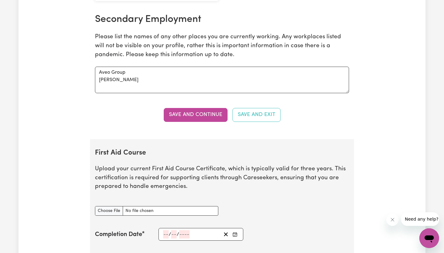
scroll to position [1073, 0]
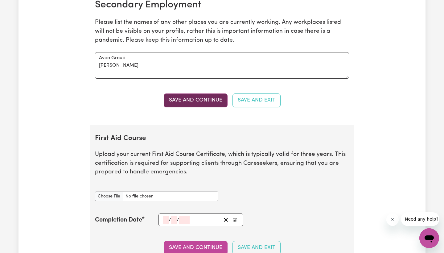
click at [185, 96] on button "Save and Continue" at bounding box center [196, 100] width 64 height 14
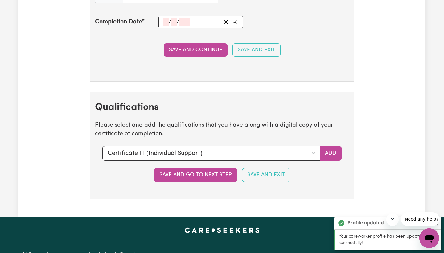
scroll to position [1444, 0]
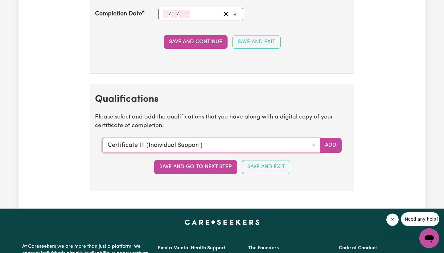
select select "Bachelor of Nursing - Australian registered nurse"
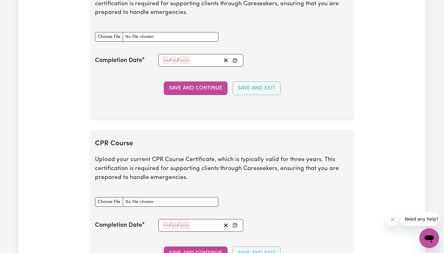
scroll to position [1228, 0]
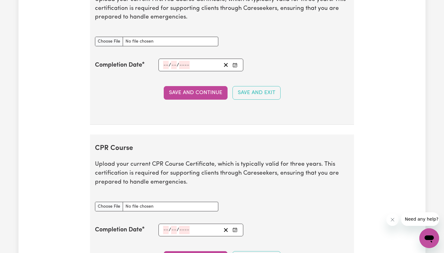
click at [162, 59] on div "/ /" at bounding box center [200, 65] width 85 height 13
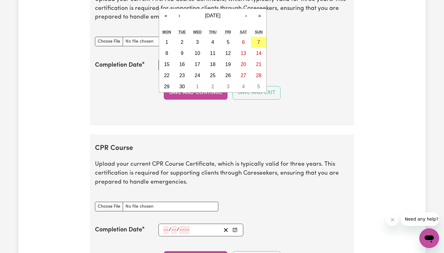
click at [166, 59] on div "/ / « ‹ [DATE] › » Mon Tue Wed Thu Fri Sat Sun 1 2 3 4 5 6 7 8 9 10 11 12 13 14…" at bounding box center [200, 65] width 85 height 13
click at [145, 86] on div "Save and Continue Save and Exit" at bounding box center [222, 93] width 254 height 14
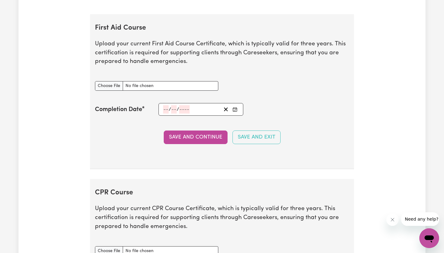
scroll to position [1183, 0]
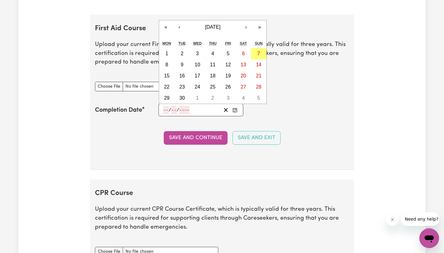
click at [166, 106] on input "number" at bounding box center [166, 110] width 6 height 8
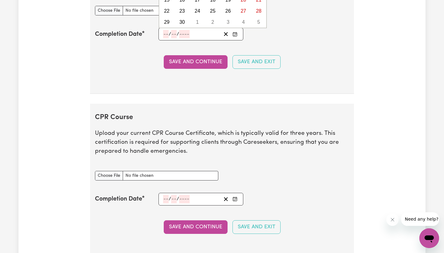
scroll to position [1280, 0]
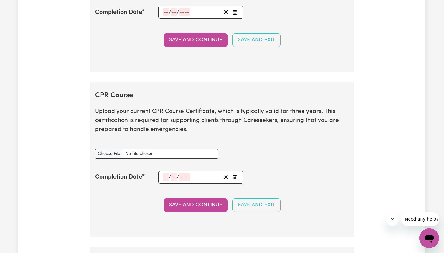
click at [162, 171] on div "/ /" at bounding box center [200, 177] width 85 height 13
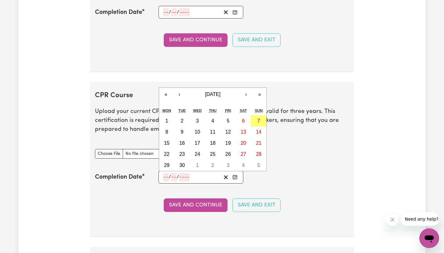
click at [163, 173] on input "number" at bounding box center [166, 177] width 6 height 8
type input "23"
type input "03"
type input "202"
type input "[DATE]"
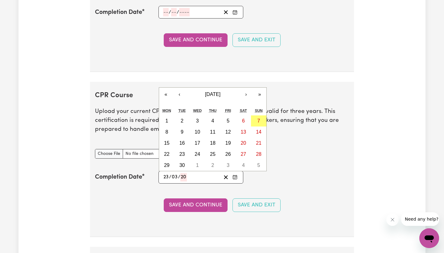
type input "3"
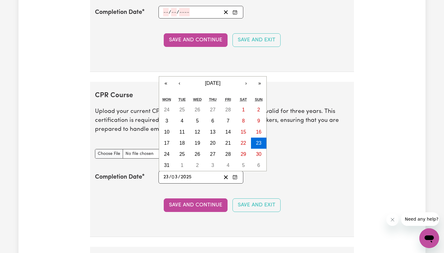
type input "2025"
click at [328, 126] on p "Upload your current CPR Course Certificate, which is typically valid for three …" at bounding box center [222, 120] width 254 height 27
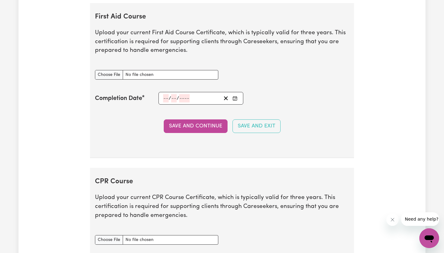
scroll to position [1189, 0]
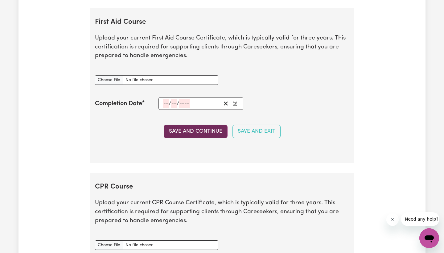
click at [220, 125] on button "Save and Continue" at bounding box center [196, 132] width 64 height 14
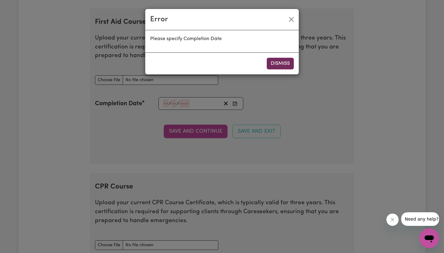
click at [281, 60] on button "Dismiss" at bounding box center [280, 64] width 27 height 12
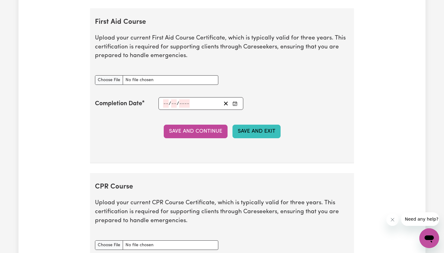
click at [251, 125] on button "Save and Exit" at bounding box center [256, 132] width 48 height 14
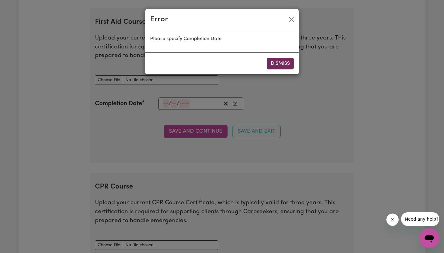
click at [278, 62] on button "Dismiss" at bounding box center [280, 64] width 27 height 12
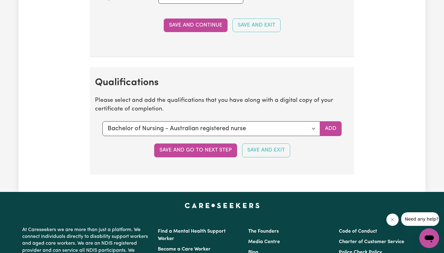
scroll to position [1462, 0]
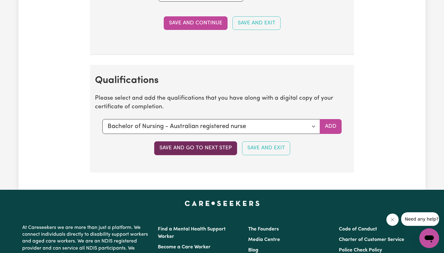
click at [210, 141] on button "Save and go to next step" at bounding box center [195, 148] width 83 height 14
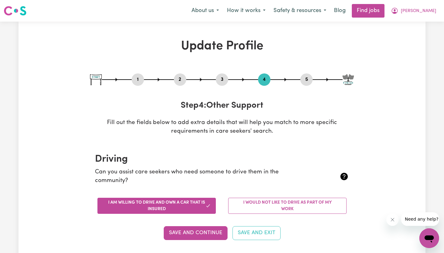
scroll to position [0, 0]
click at [422, 12] on span "[PERSON_NAME]" at bounding box center [418, 11] width 35 height 7
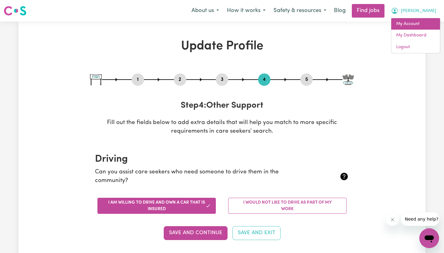
click at [410, 21] on link "My Account" at bounding box center [415, 24] width 49 height 12
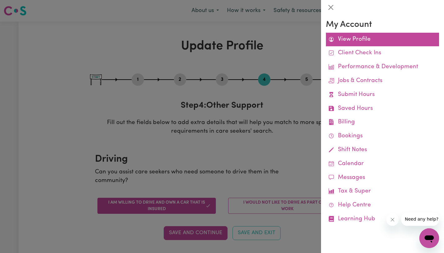
click at [358, 38] on link "View Profile" at bounding box center [382, 40] width 113 height 14
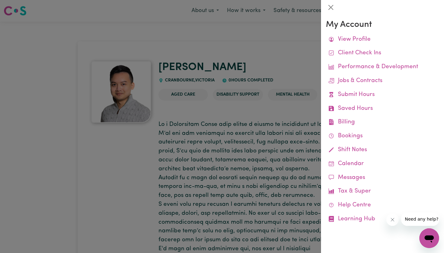
click at [237, 123] on div at bounding box center [222, 126] width 444 height 253
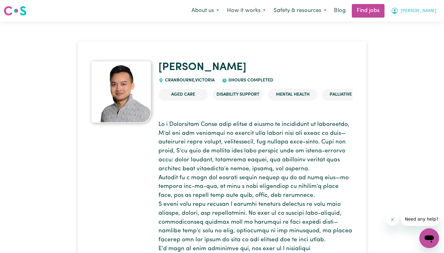
click at [396, 11] on icon "My Account" at bounding box center [395, 10] width 2 height 2
click at [405, 26] on link "My Account" at bounding box center [415, 24] width 49 height 12
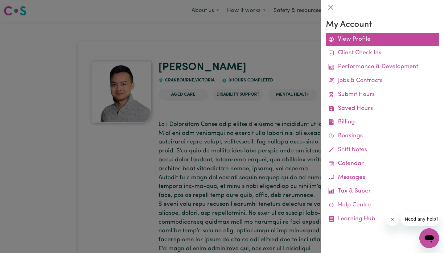
click at [354, 38] on link "View Profile" at bounding box center [382, 40] width 113 height 14
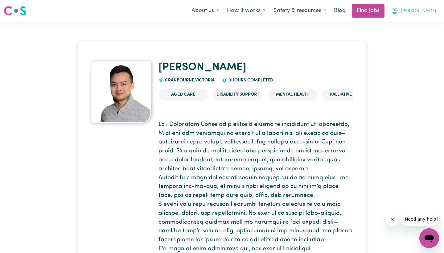
click at [427, 10] on span "[PERSON_NAME]" at bounding box center [418, 11] width 35 height 7
click at [406, 33] on link "My Dashboard" at bounding box center [415, 36] width 49 height 12
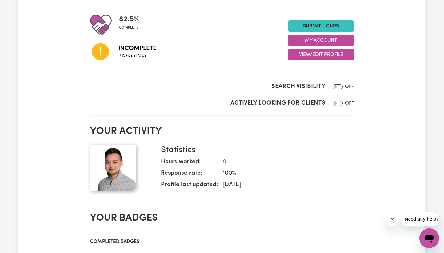
scroll to position [150, 0]
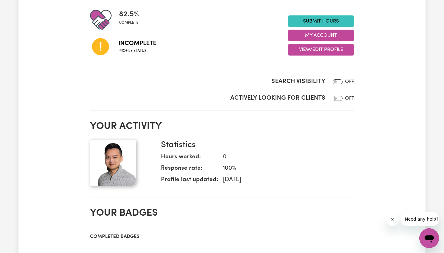
click at [338, 97] on input "Actively Looking for Clients" at bounding box center [338, 98] width 10 height 5
checkbox input "true"
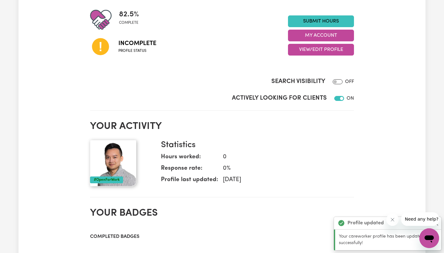
click at [339, 81] on input "Search Visibility" at bounding box center [338, 81] width 10 height 5
checkbox input "true"
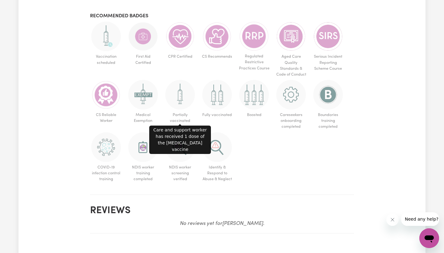
scroll to position [402, 0]
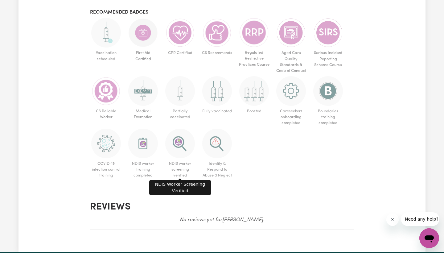
click at [182, 146] on img at bounding box center [180, 144] width 30 height 30
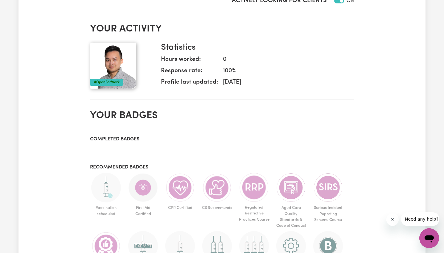
scroll to position [127, 0]
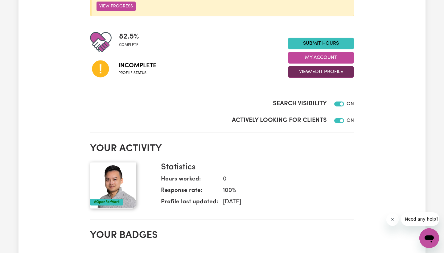
click at [306, 71] on button "View/Edit Profile" at bounding box center [321, 72] width 66 height 12
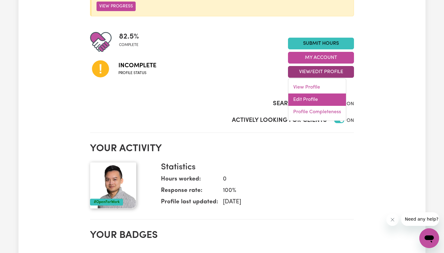
click at [304, 95] on link "Edit Profile" at bounding box center [317, 99] width 58 height 12
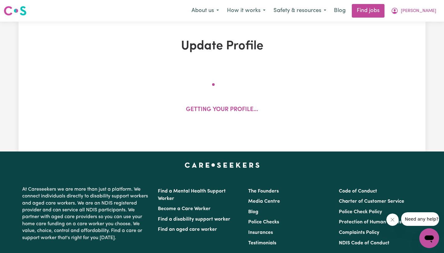
select select "[DEMOGRAPHIC_DATA]"
select select "[DEMOGRAPHIC_DATA] Citizen"
select select "Studying a healthcare related degree or qualification"
select select "162"
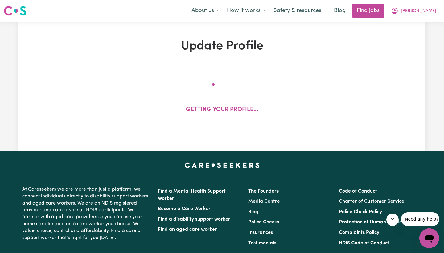
select select "162"
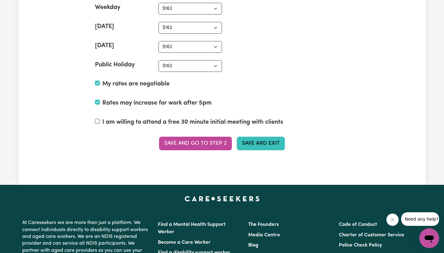
scroll to position [1503, 0]
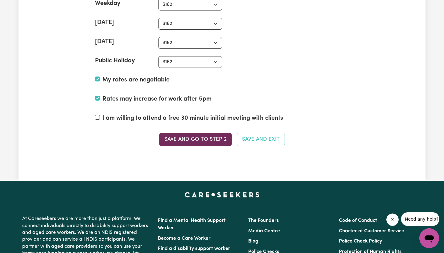
click at [224, 135] on button "Save and go to Step 2" at bounding box center [195, 140] width 73 height 14
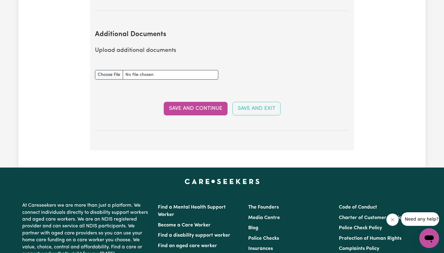
scroll to position [1106, 0]
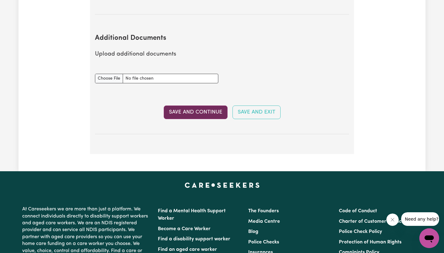
click at [215, 105] on button "Save and Continue" at bounding box center [196, 112] width 64 height 14
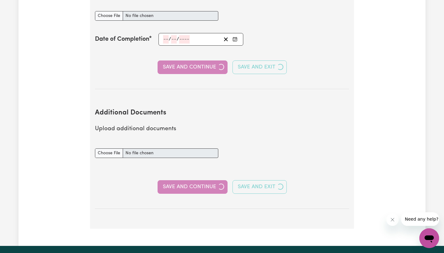
select select "2023"
select select "Certificate III (Individual Support)"
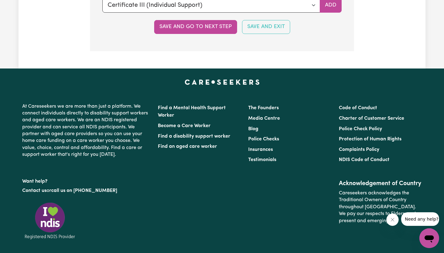
scroll to position [1590, 0]
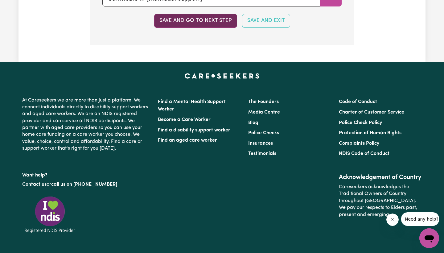
click at [208, 17] on button "Save and go to next step" at bounding box center [195, 21] width 83 height 14
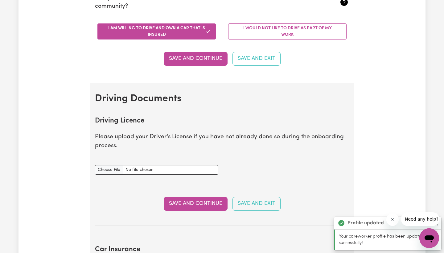
scroll to position [175, 0]
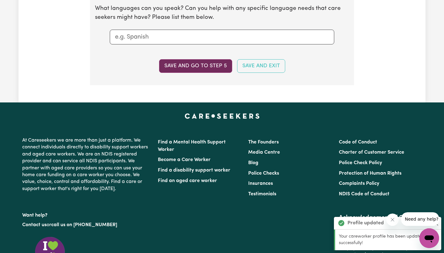
click at [201, 63] on button "Save and go to step 5" at bounding box center [195, 66] width 73 height 14
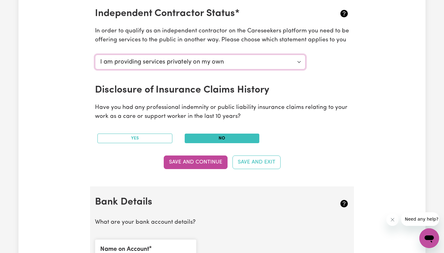
scroll to position [241, 0]
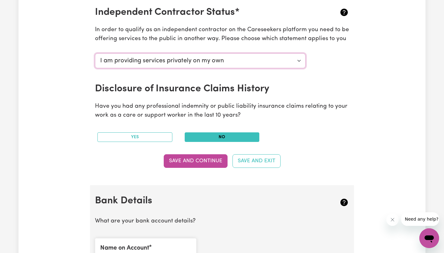
select select "I am providing services through another platform"
click at [194, 162] on button "Save and Continue" at bounding box center [196, 161] width 64 height 14
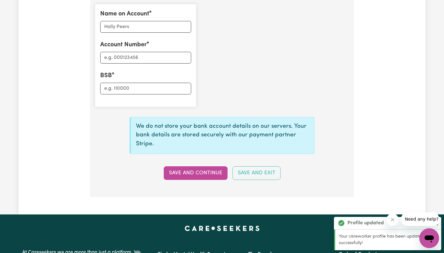
scroll to position [479, 0]
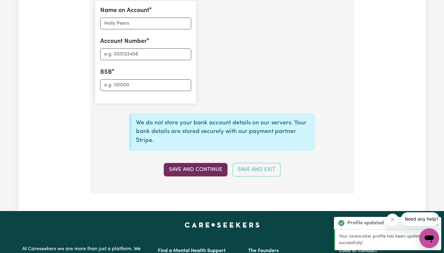
click at [213, 166] on button "Save and Continue" at bounding box center [196, 170] width 64 height 14
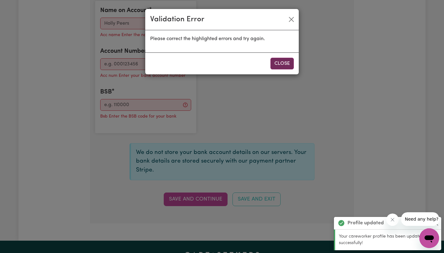
click at [279, 67] on button "Close" at bounding box center [281, 64] width 23 height 12
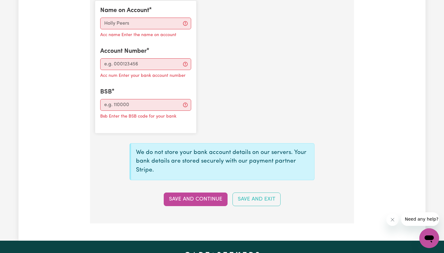
click at [143, 29] on div "Acc name Enter the name on account" at bounding box center [145, 34] width 91 height 10
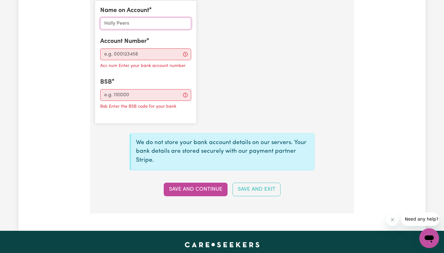
click at [138, 18] on input "Name on Account" at bounding box center [145, 24] width 91 height 12
type input "[PERSON_NAME]"
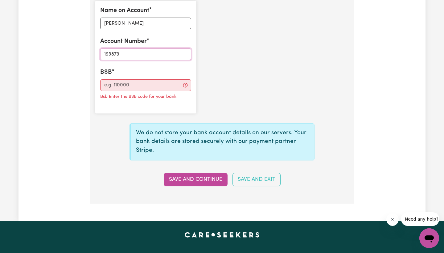
type input "193879"
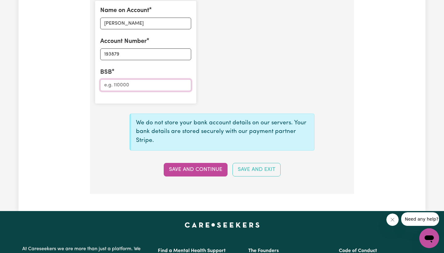
click at [124, 80] on input "BSB" at bounding box center [145, 85] width 91 height 12
type input "416968939"
click at [182, 163] on button "Save and Continue" at bounding box center [196, 170] width 64 height 14
click at [126, 50] on input "193879" at bounding box center [145, 54] width 91 height 12
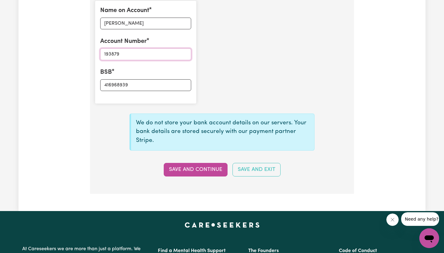
click at [126, 50] on input "193879" at bounding box center [145, 54] width 91 height 12
click at [124, 80] on input "416968939" at bounding box center [145, 85] width 91 height 12
click at [126, 52] on input "193879" at bounding box center [145, 54] width 91 height 12
paste input "41696893"
type input "416968939"
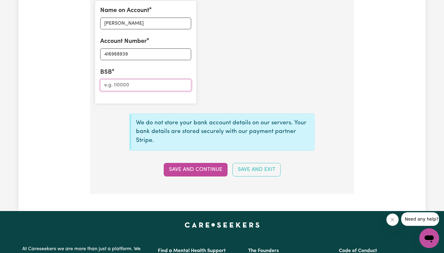
click at [114, 83] on input "BSB" at bounding box center [145, 85] width 91 height 12
click at [109, 81] on input "193879" at bounding box center [145, 85] width 91 height 12
click at [112, 81] on input "193879" at bounding box center [145, 85] width 91 height 12
click at [116, 81] on input "193879" at bounding box center [145, 85] width 91 height 12
type input "193879"
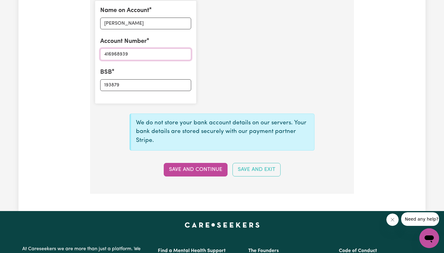
click at [120, 50] on input "416968939" at bounding box center [145, 54] width 91 height 12
click at [115, 51] on input "416968939" at bounding box center [145, 54] width 91 height 12
click at [119, 51] on input "416968939" at bounding box center [145, 54] width 91 height 12
click at [128, 51] on input "416968939" at bounding box center [145, 54] width 91 height 12
click at [182, 163] on button "Save and Continue" at bounding box center [196, 170] width 64 height 14
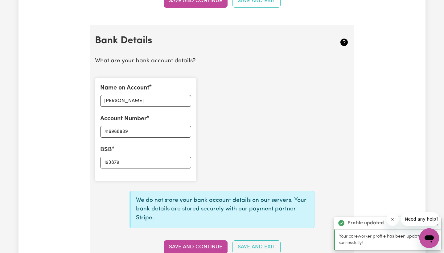
type input "****8939"
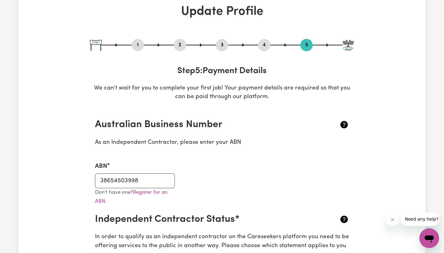
scroll to position [34, 0]
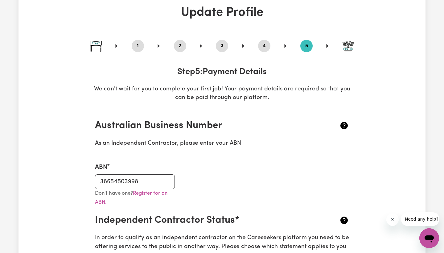
click at [351, 45] on img at bounding box center [348, 46] width 11 height 11
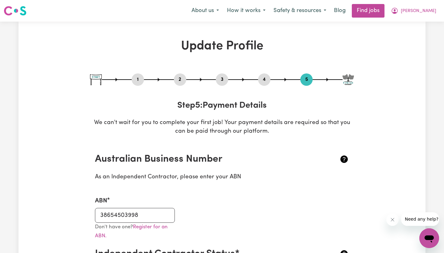
scroll to position [0, 0]
click at [348, 79] on img at bounding box center [348, 79] width 11 height 11
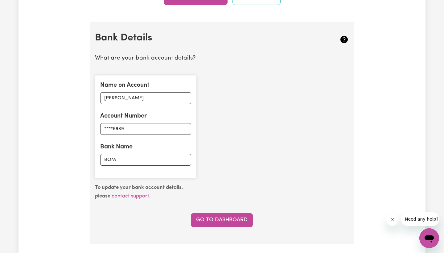
scroll to position [408, 0]
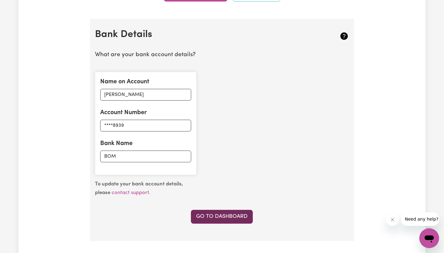
click at [210, 212] on link "Go to Dashboard" at bounding box center [222, 217] width 62 height 14
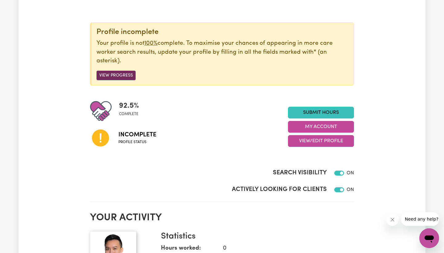
scroll to position [60, 0]
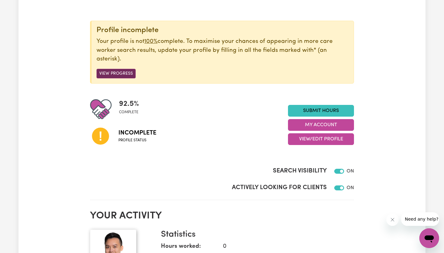
click at [123, 73] on button "View Progress" at bounding box center [116, 74] width 39 height 10
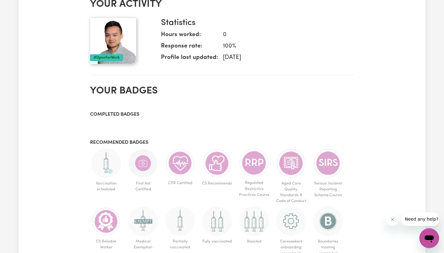
scroll to position [405, 0]
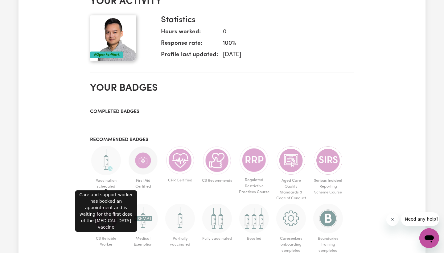
click at [116, 154] on img at bounding box center [106, 161] width 30 height 30
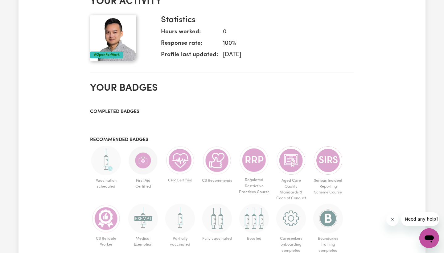
click at [108, 156] on img at bounding box center [106, 161] width 30 height 30
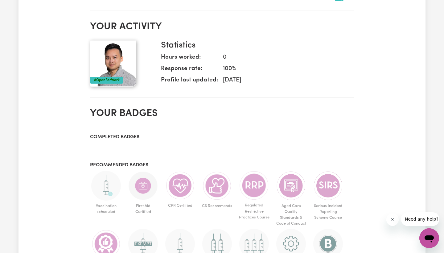
scroll to position [378, 0]
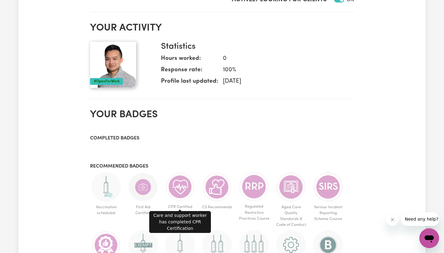
click at [177, 175] on img at bounding box center [180, 187] width 30 height 30
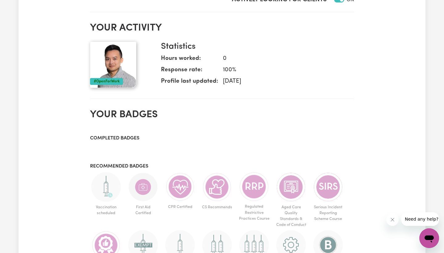
click at [177, 175] on img at bounding box center [180, 187] width 30 height 30
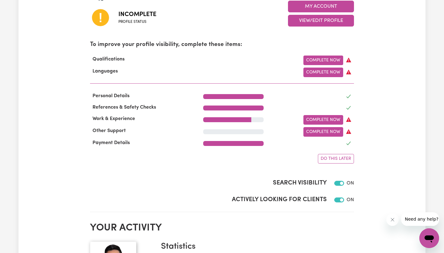
scroll to position [177, 0]
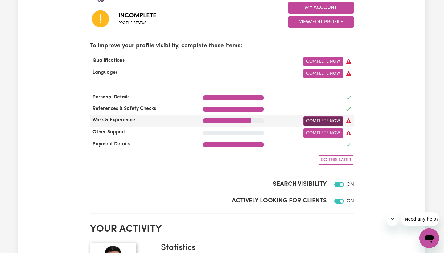
click at [319, 120] on link "Complete Now" at bounding box center [323, 121] width 40 height 10
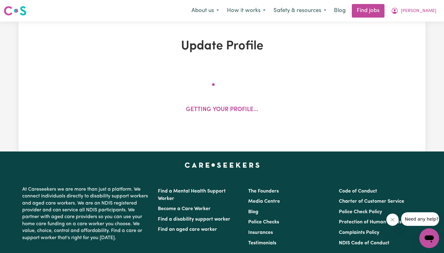
select select "2023"
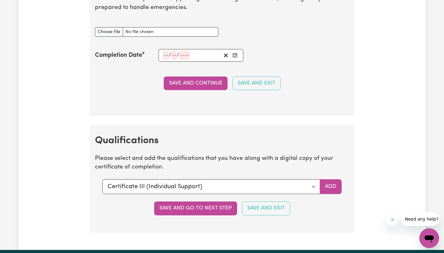
scroll to position [1405, 0]
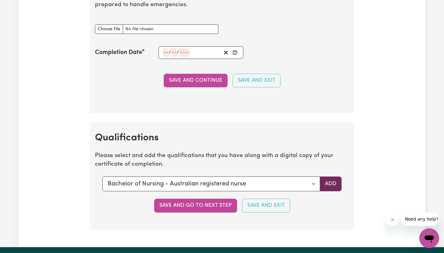
click at [336, 176] on button "Add" at bounding box center [331, 183] width 22 height 15
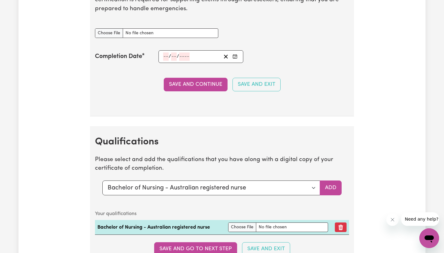
scroll to position [1401, 0]
select select "CPR Course [HLTAID009-12]"
click at [330, 181] on button "Add" at bounding box center [331, 188] width 22 height 15
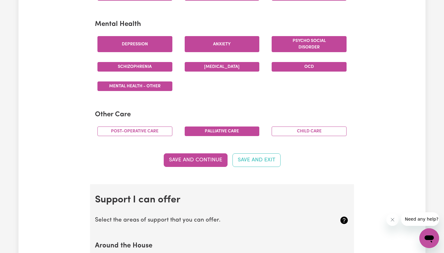
scroll to position [369, 0]
